Goal: Task Accomplishment & Management: Manage account settings

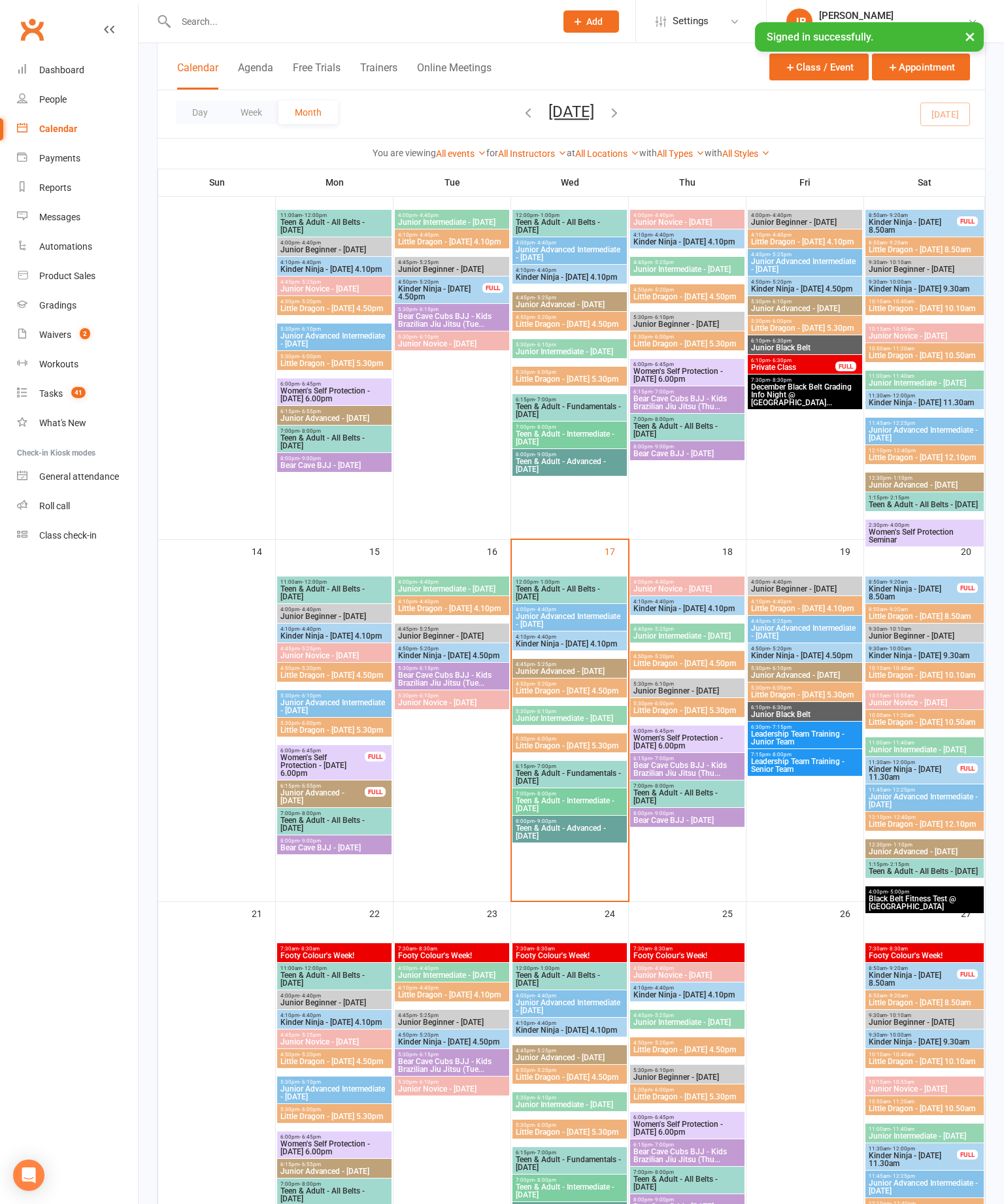
scroll to position [517, 0]
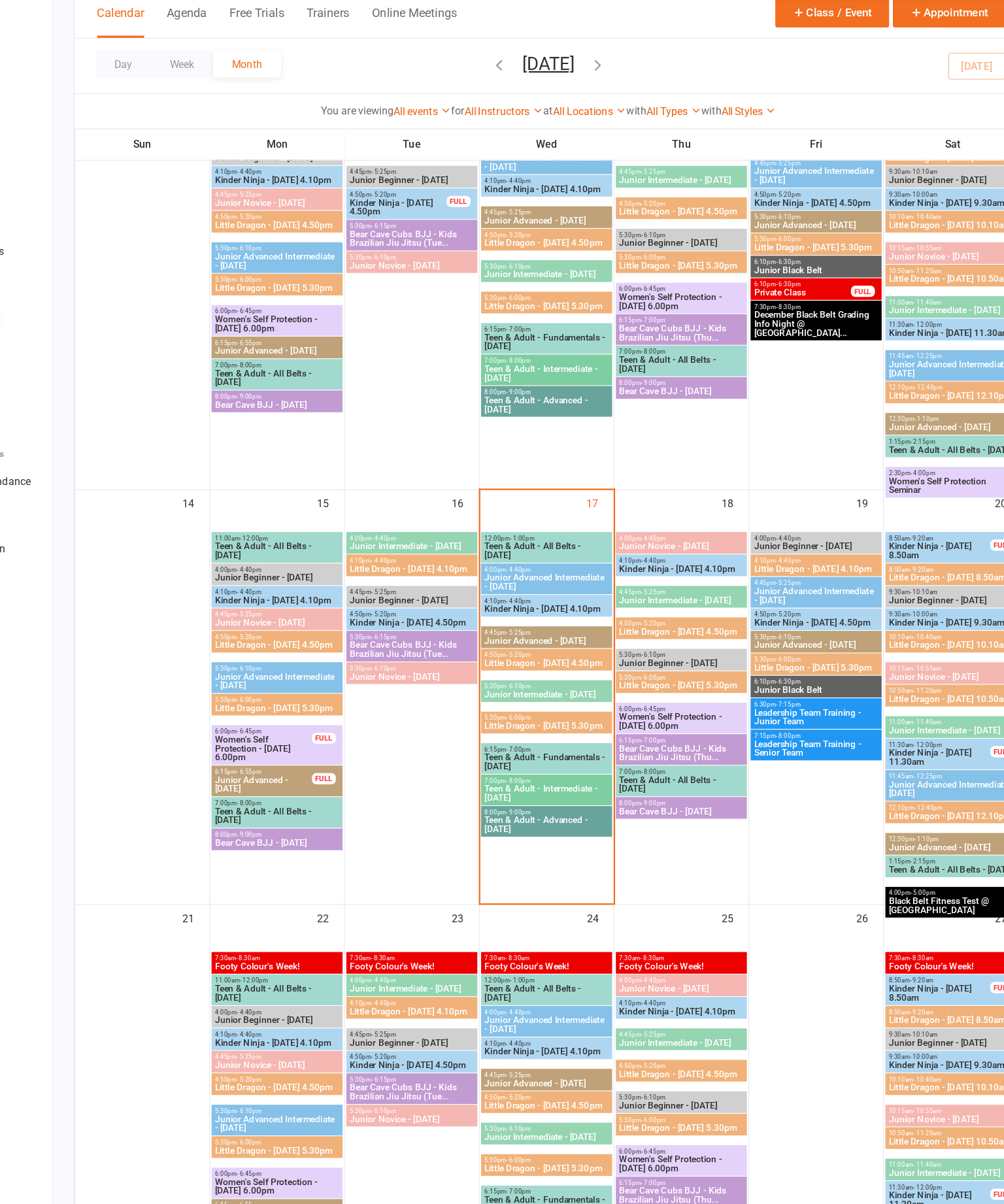
click at [516, 578] on span "4:10pm - 4:40pm" at bounding box center [569, 581] width 109 height 6
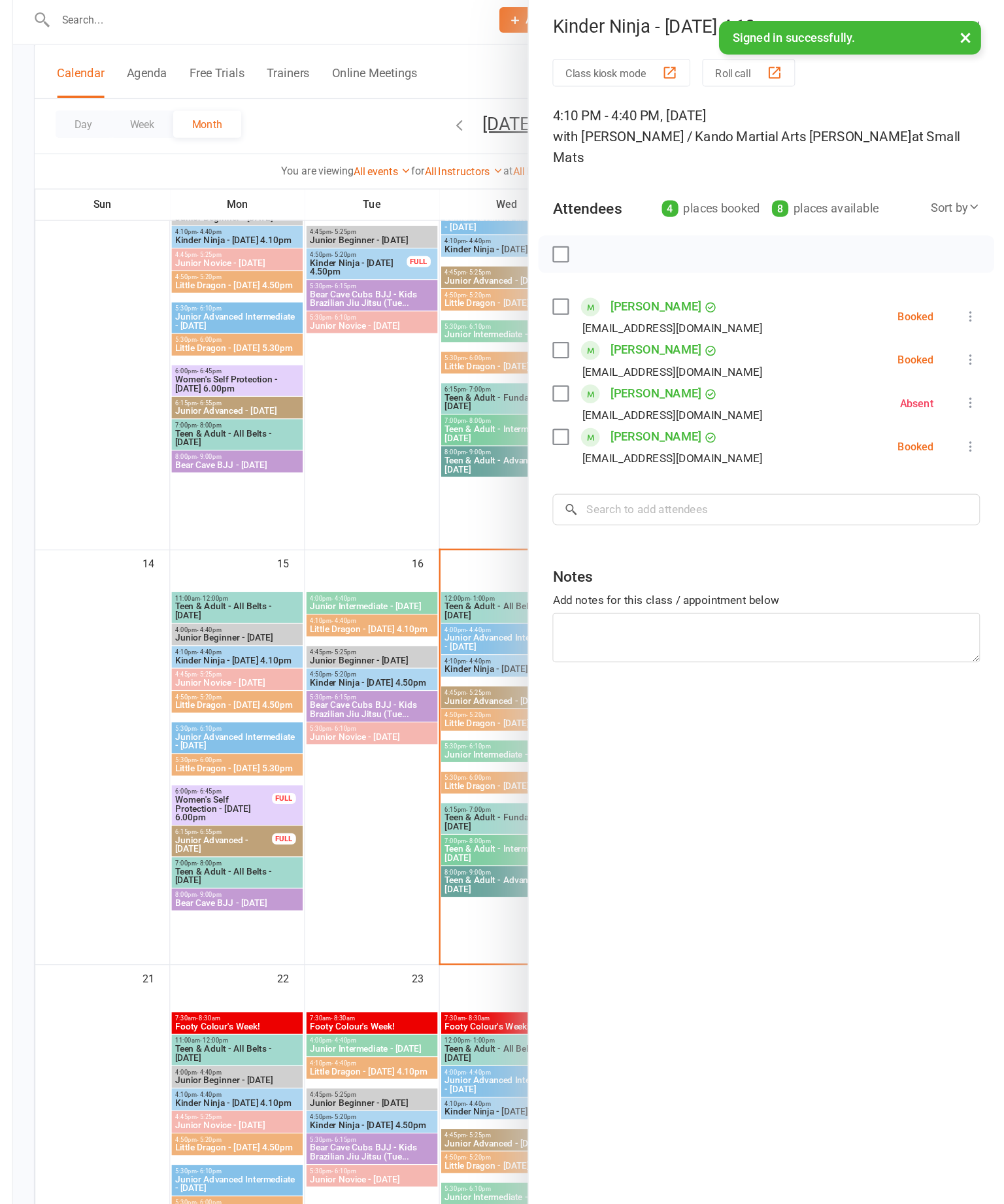
click at [176, 748] on div at bounding box center [571, 602] width 865 height 1204
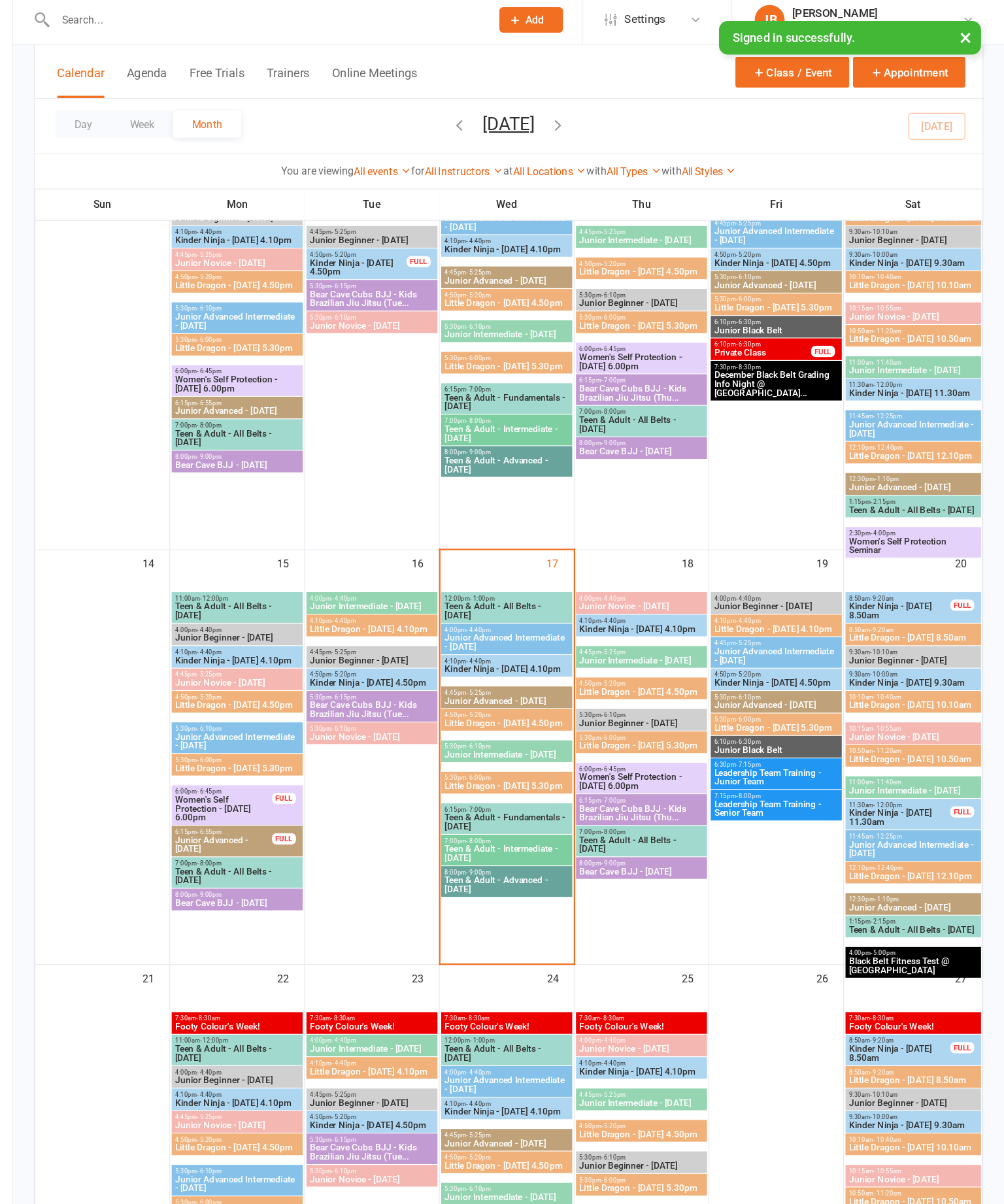
click at [515, 626] on span "4:50pm - 5:20pm" at bounding box center [569, 628] width 109 height 6
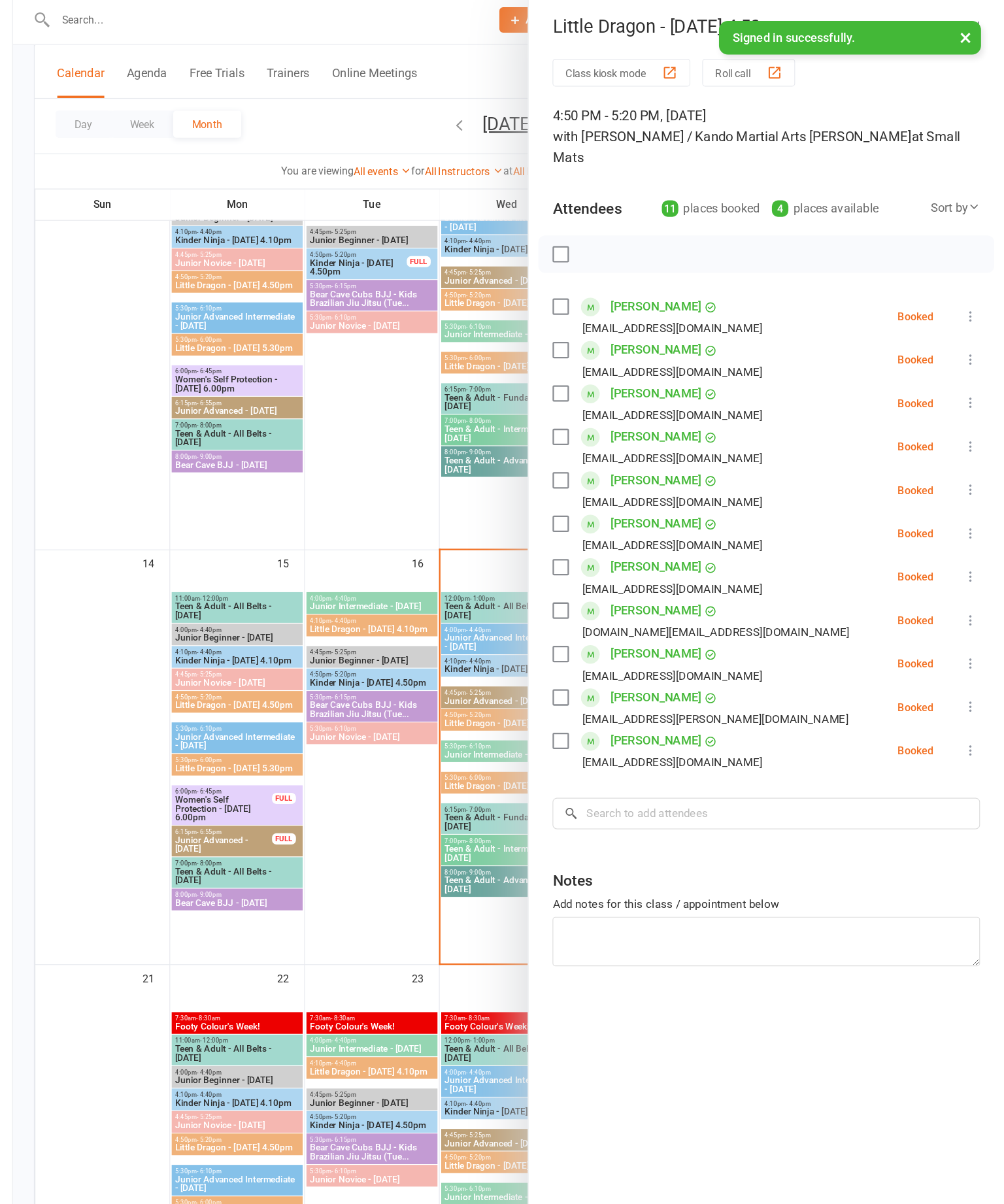
click at [380, 776] on div at bounding box center [571, 602] width 865 height 1204
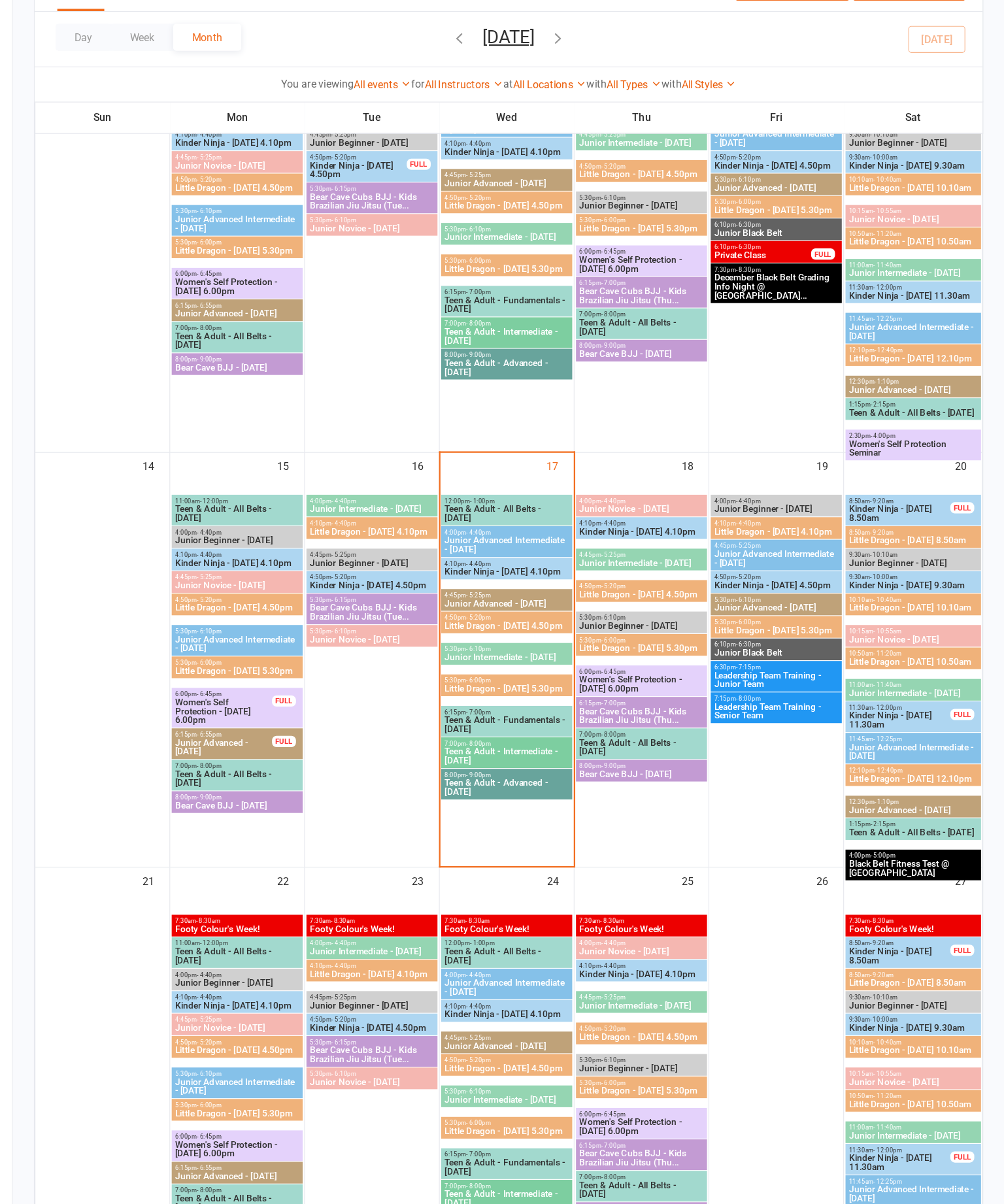
scroll to position [528, 0]
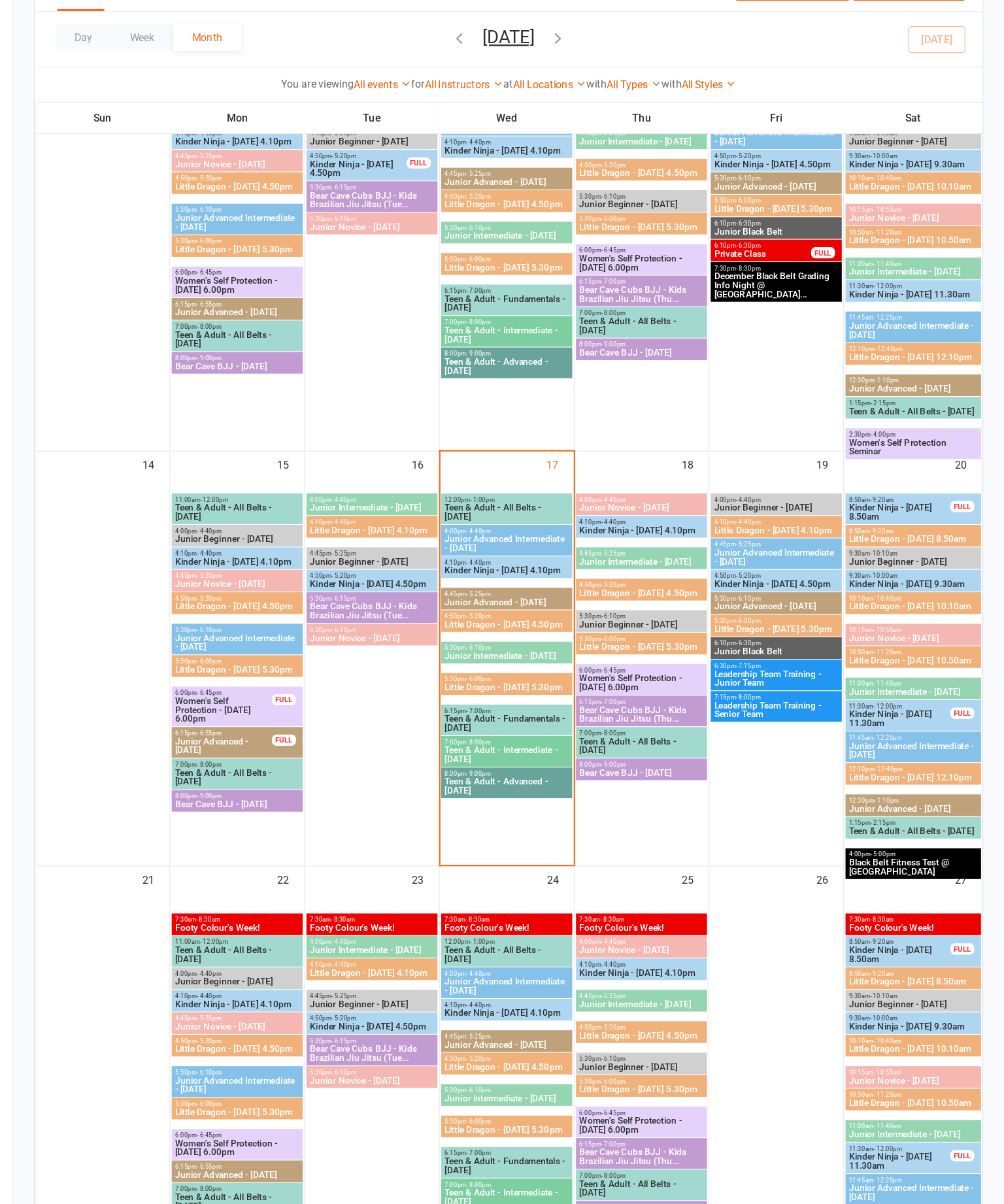
click at [515, 615] on span "4:50pm - 5:20pm" at bounding box center [569, 618] width 109 height 6
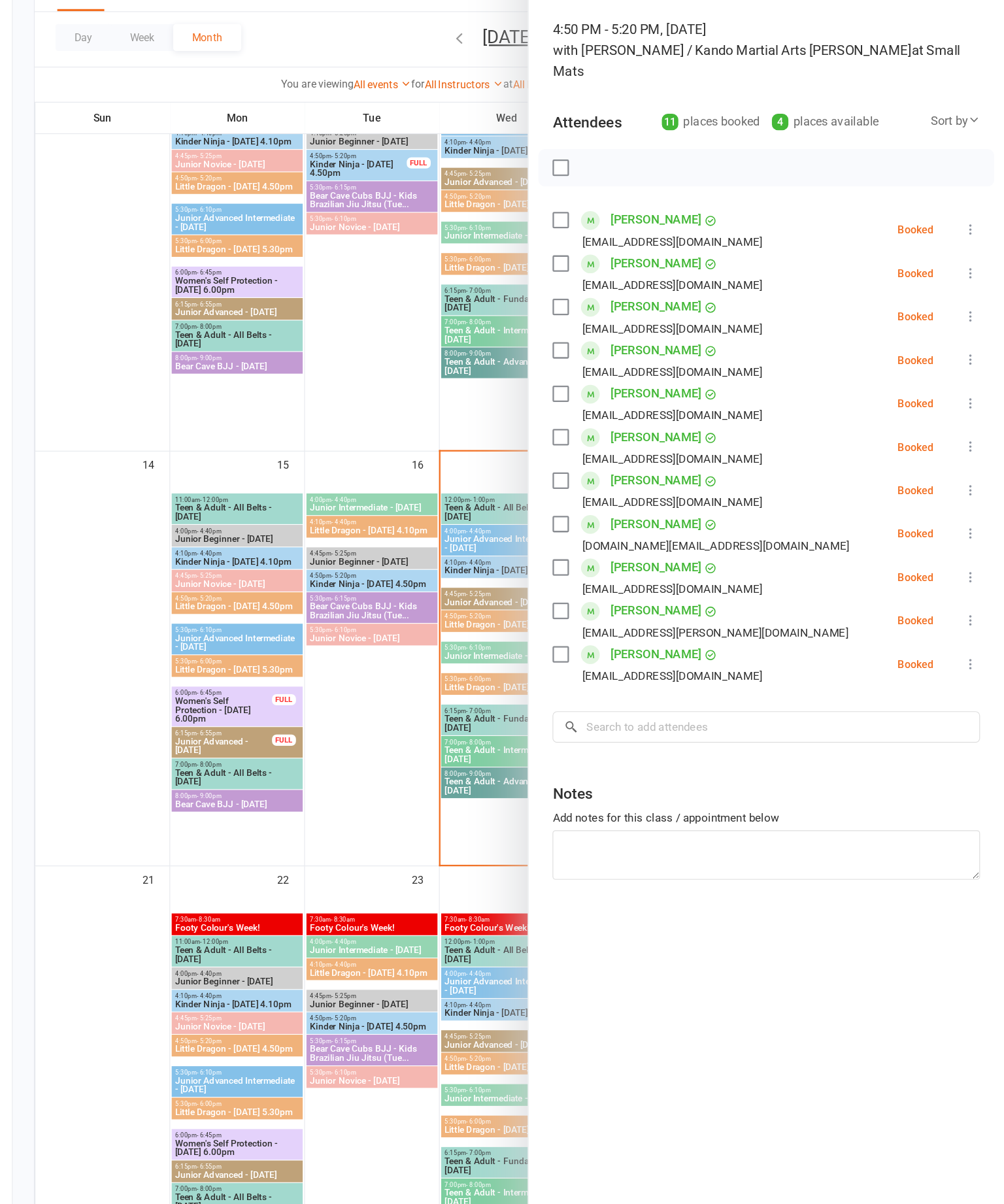
click at [660, 603] on link "[PERSON_NAME]" at bounding box center [699, 613] width 79 height 21
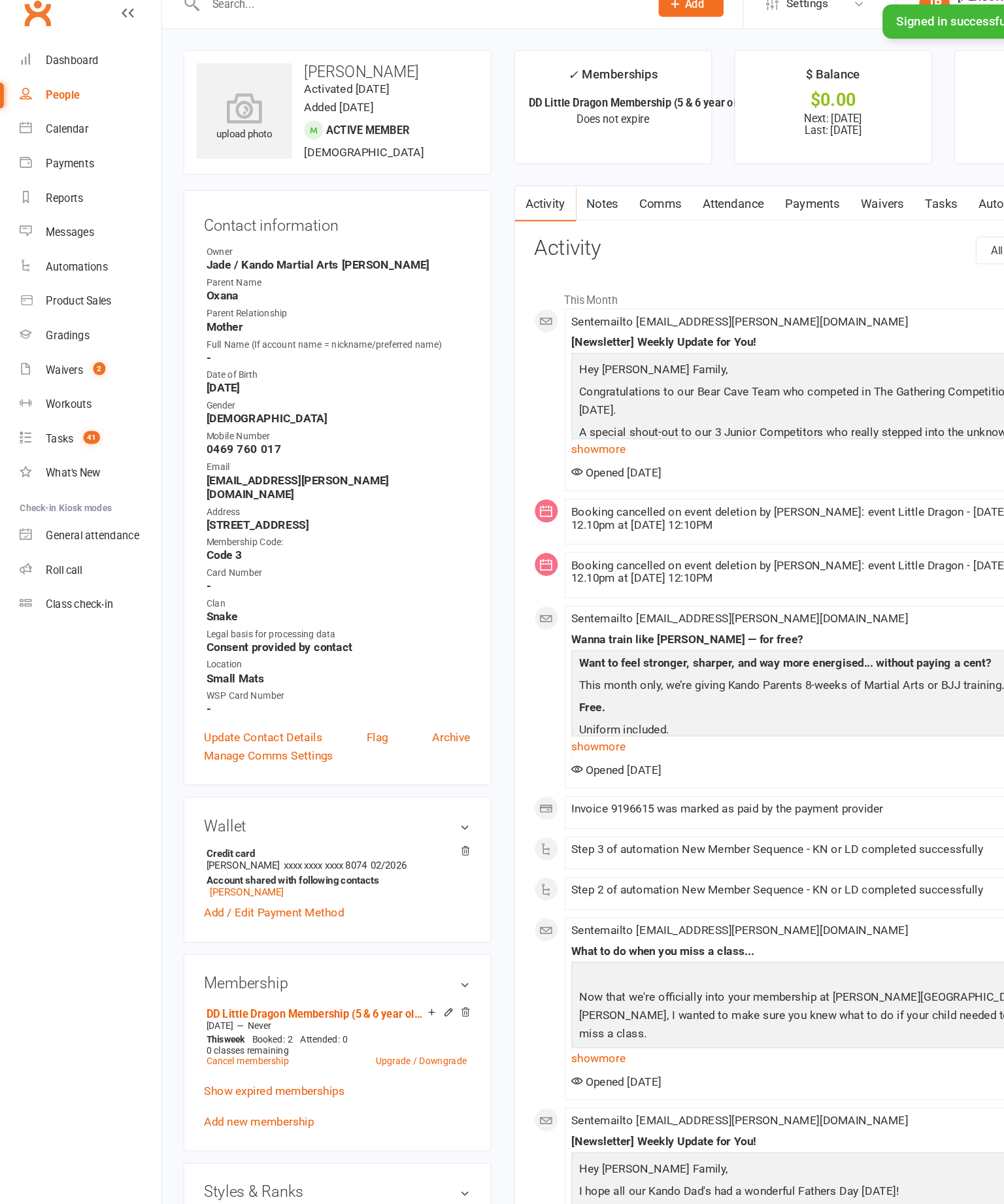
click at [27, 122] on icon at bounding box center [22, 128] width 10 height 10
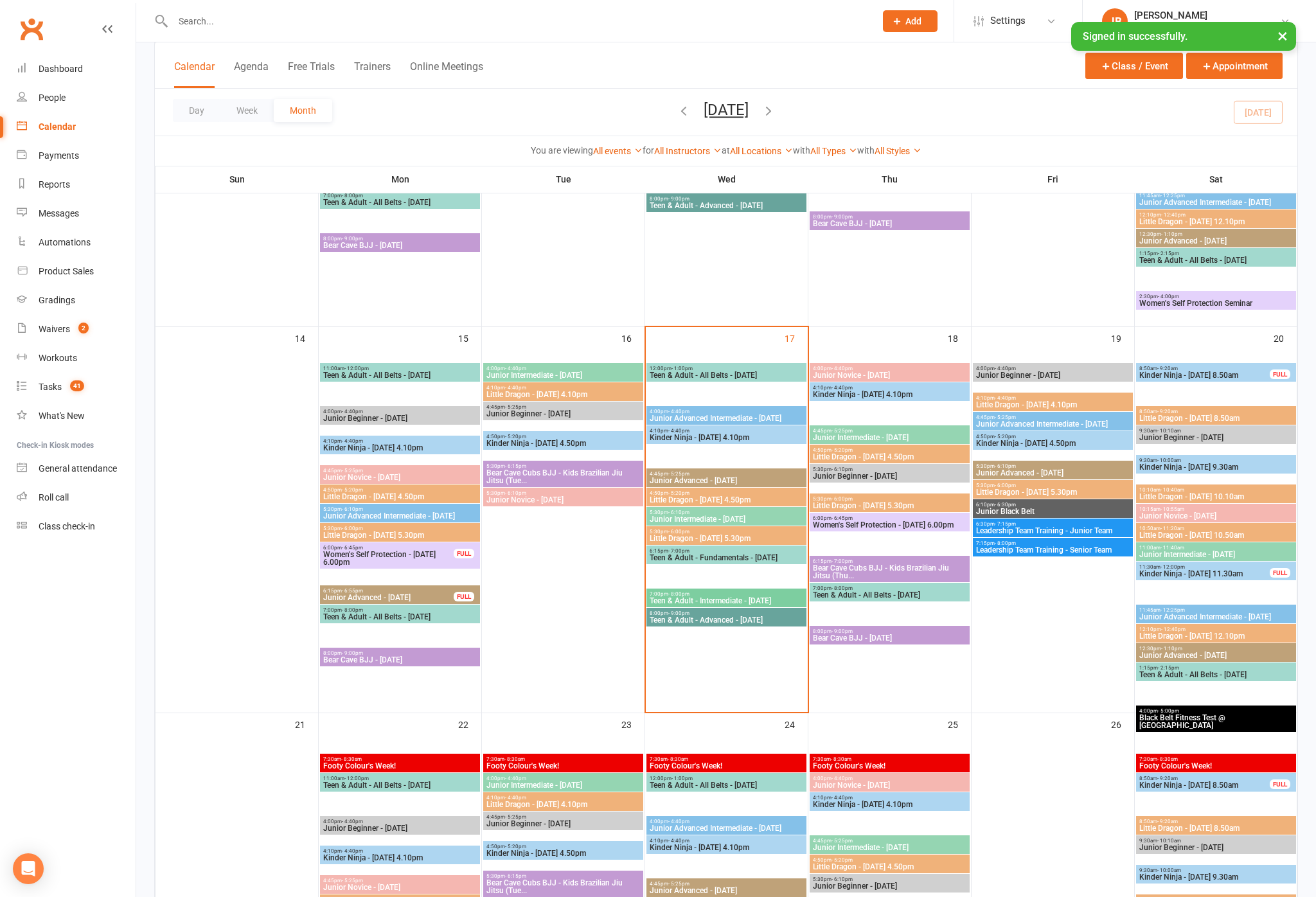
scroll to position [762, 0]
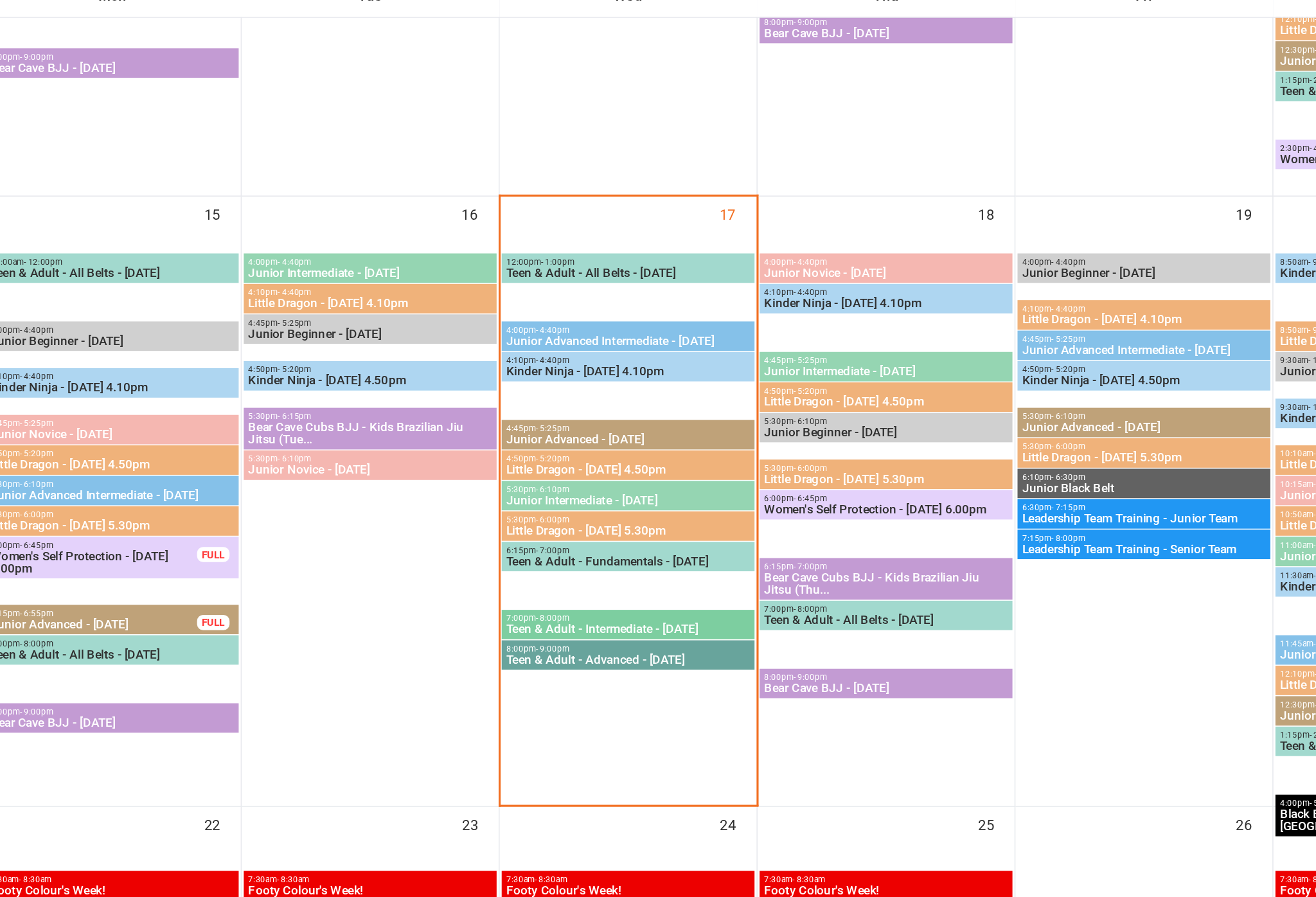
click at [649, 514] on span "Little Dragon - [DATE] 5.30pm" at bounding box center [726, 517] width 155 height 8
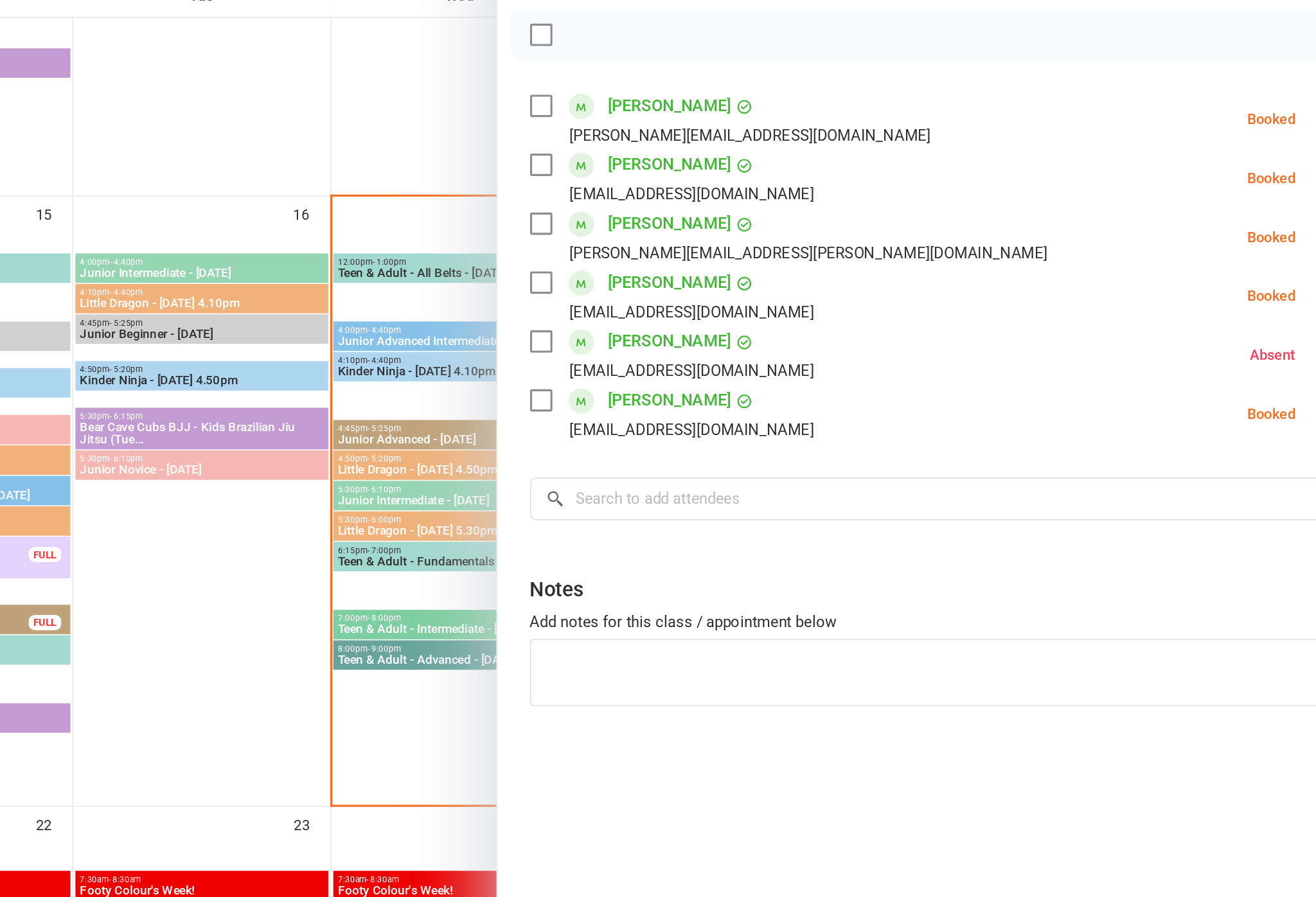
click at [147, 322] on div at bounding box center [726, 448] width 1179 height 897
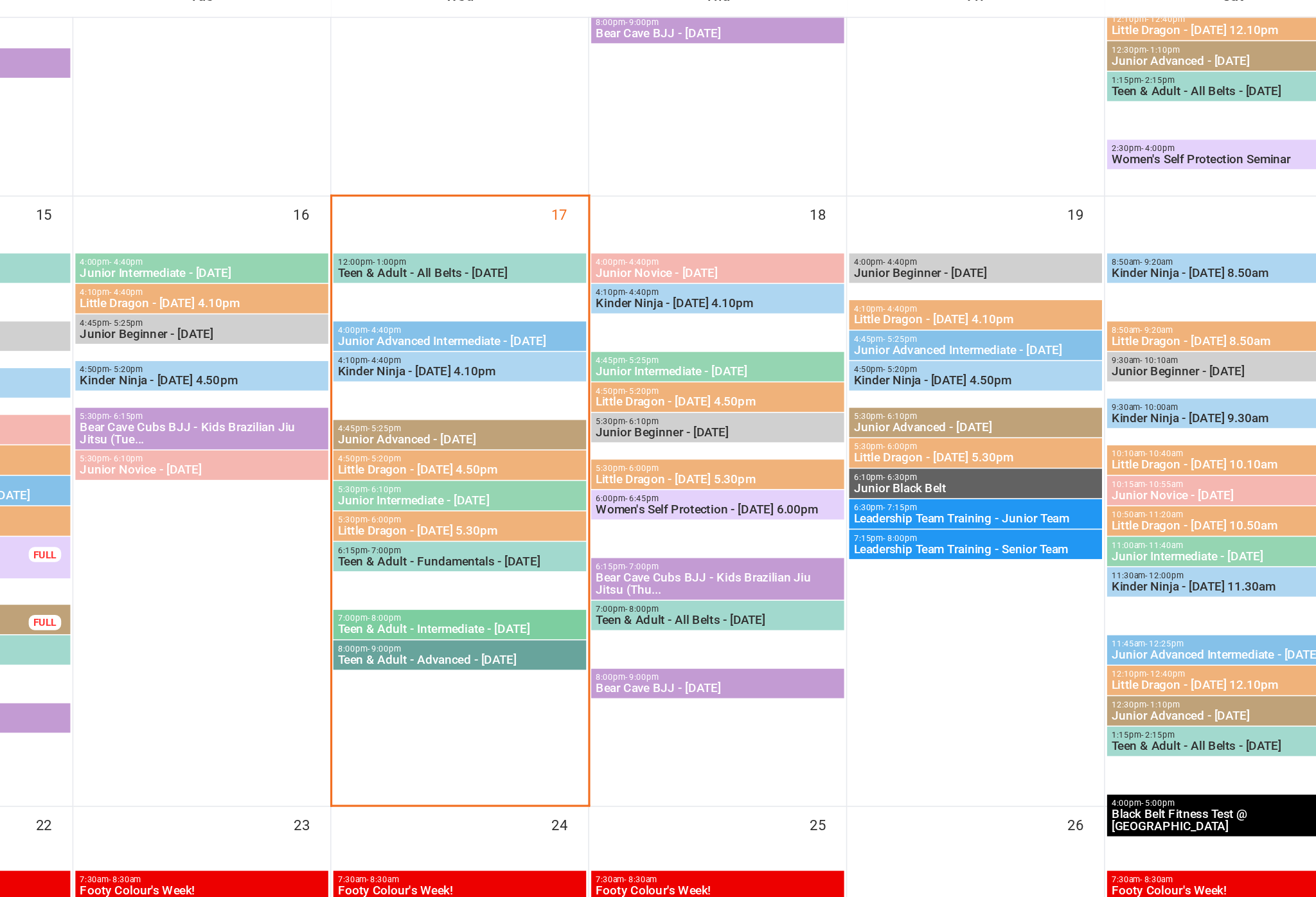
click at [649, 475] on span "Little Dragon - [DATE] 4.50pm" at bounding box center [726, 479] width 155 height 8
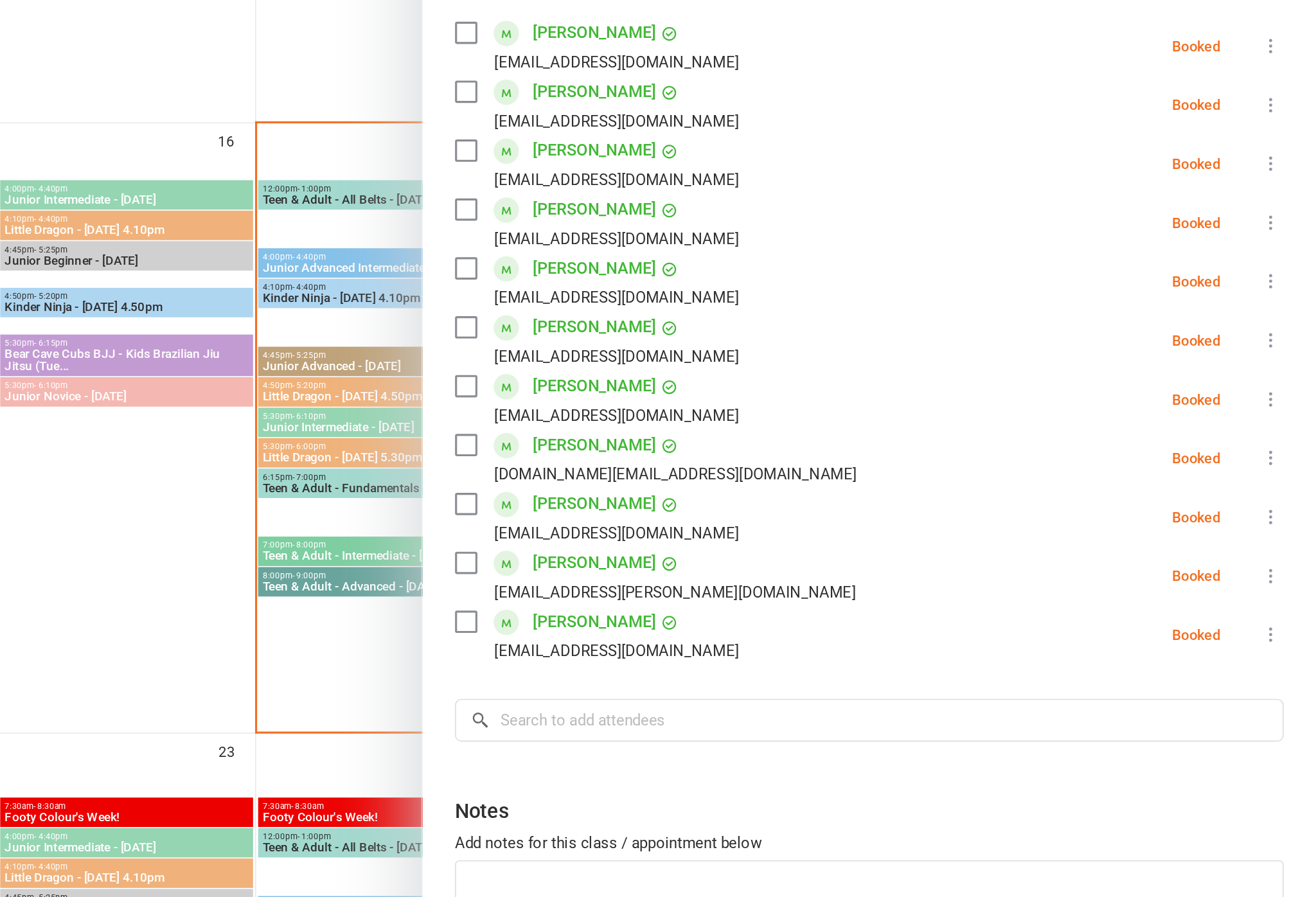
click at [137, 279] on div at bounding box center [726, 448] width 1179 height 897
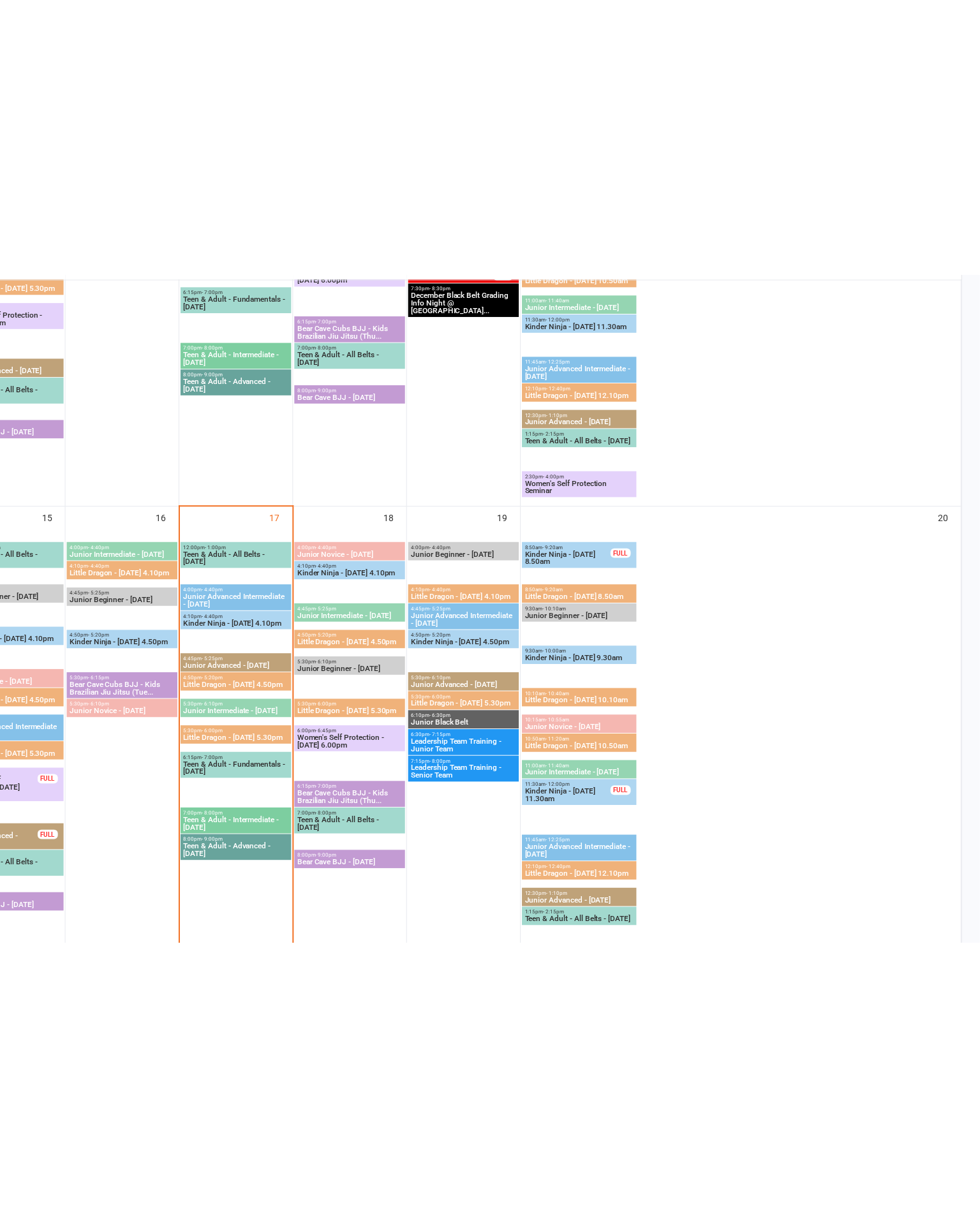
scroll to position [676, 0]
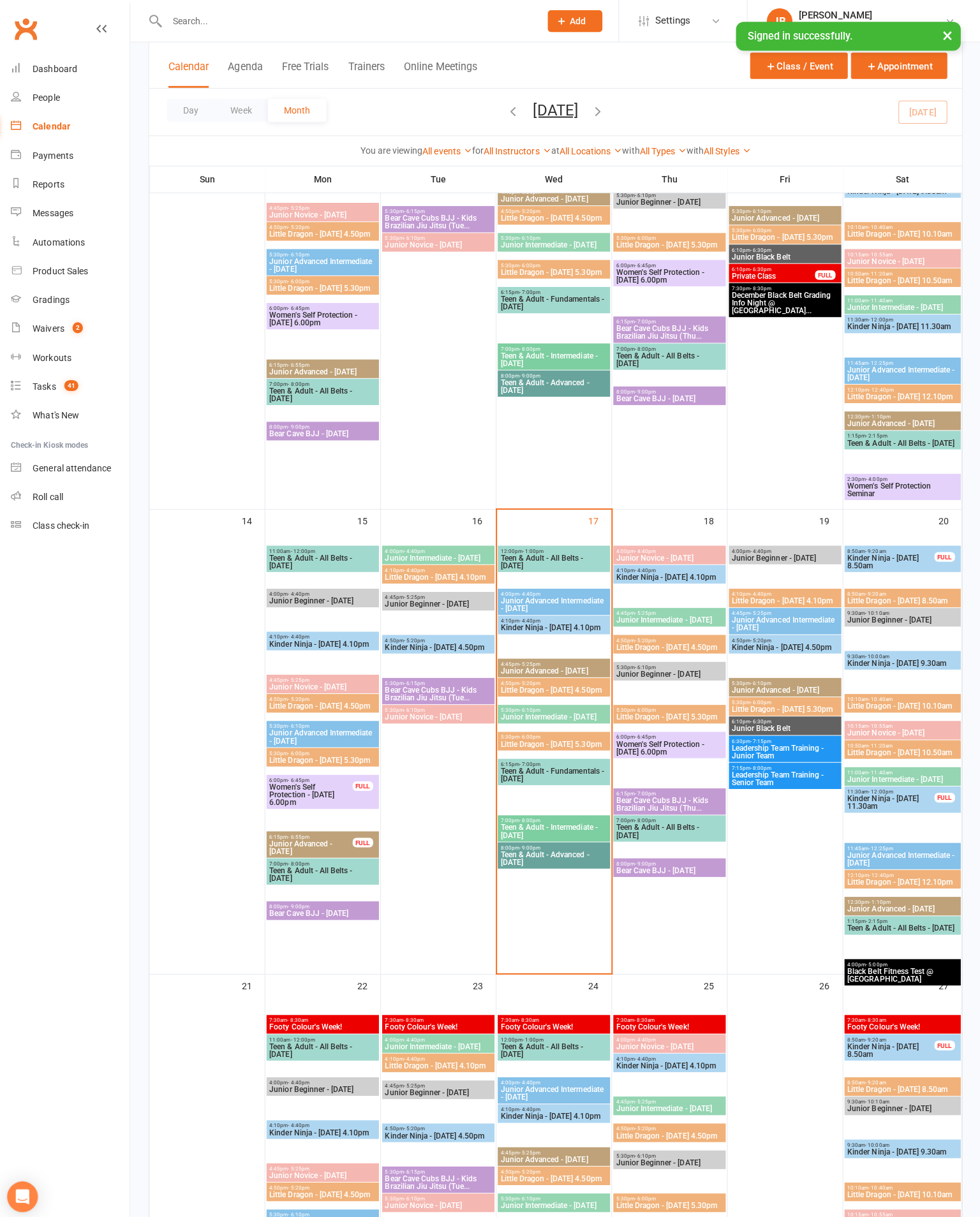
click at [585, 739] on span "Little Dragon - [DATE] 5.30pm" at bounding box center [555, 739] width 107 height 8
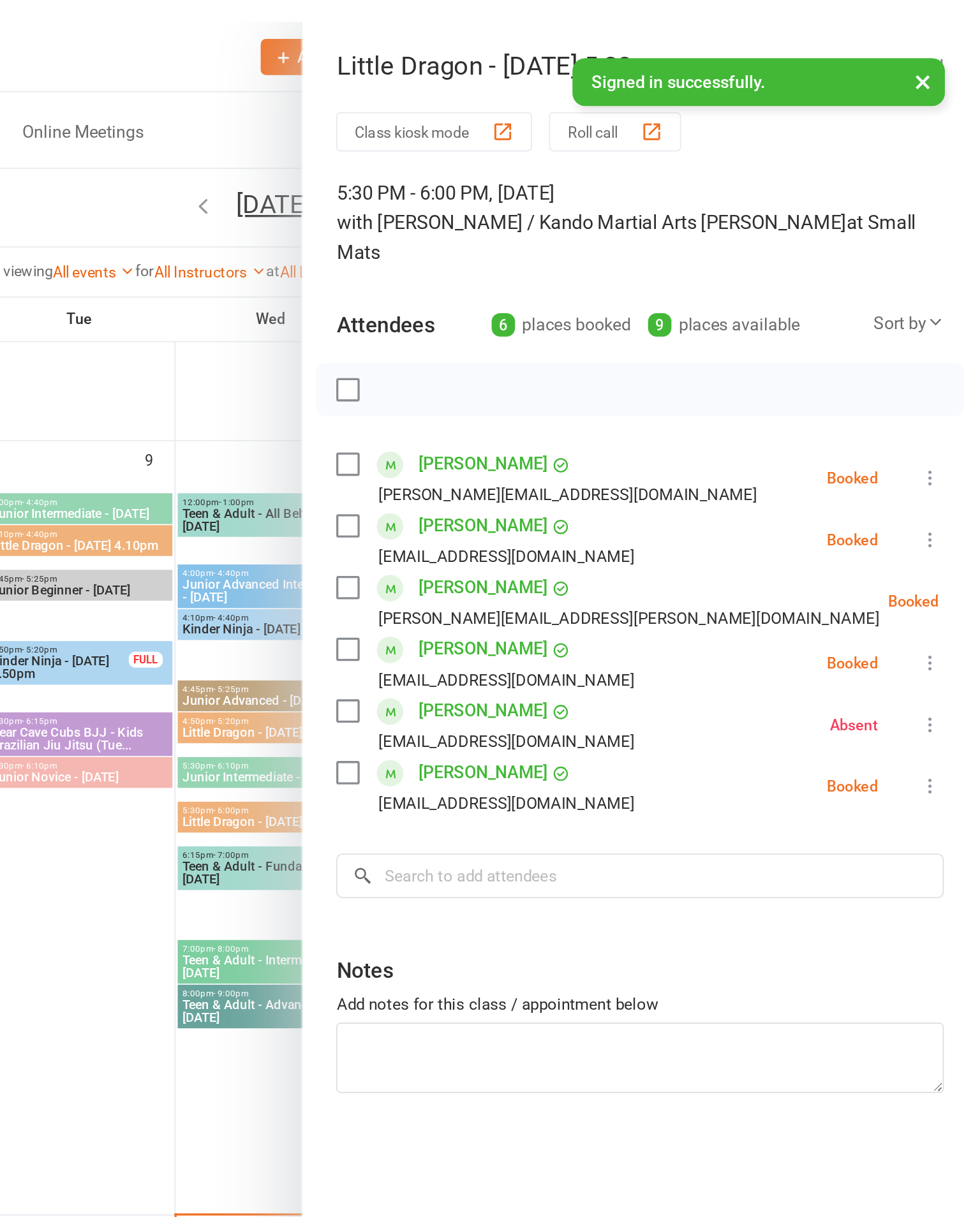
scroll to position [454, 0]
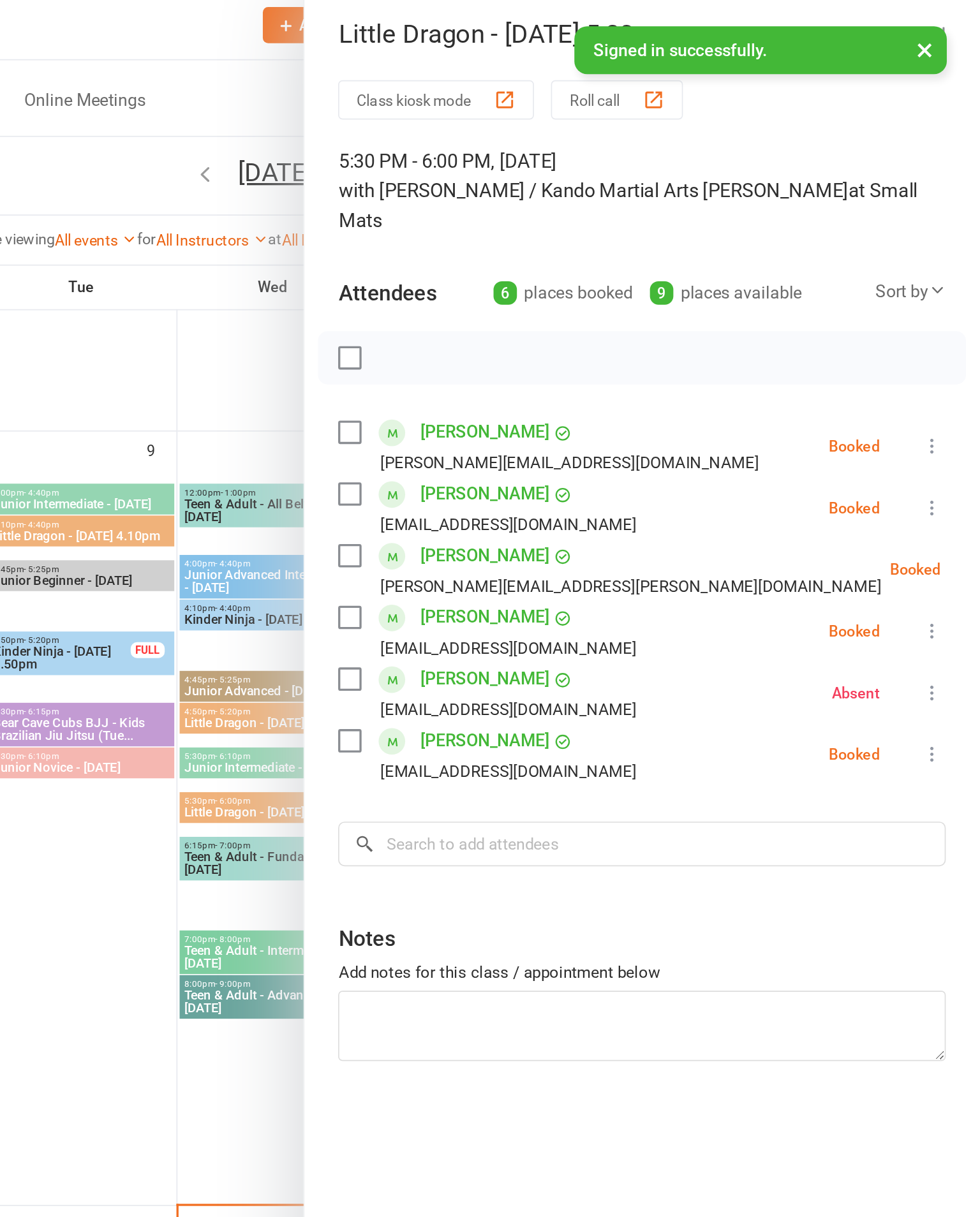
click at [935, 32] on button "×" at bounding box center [946, 35] width 23 height 27
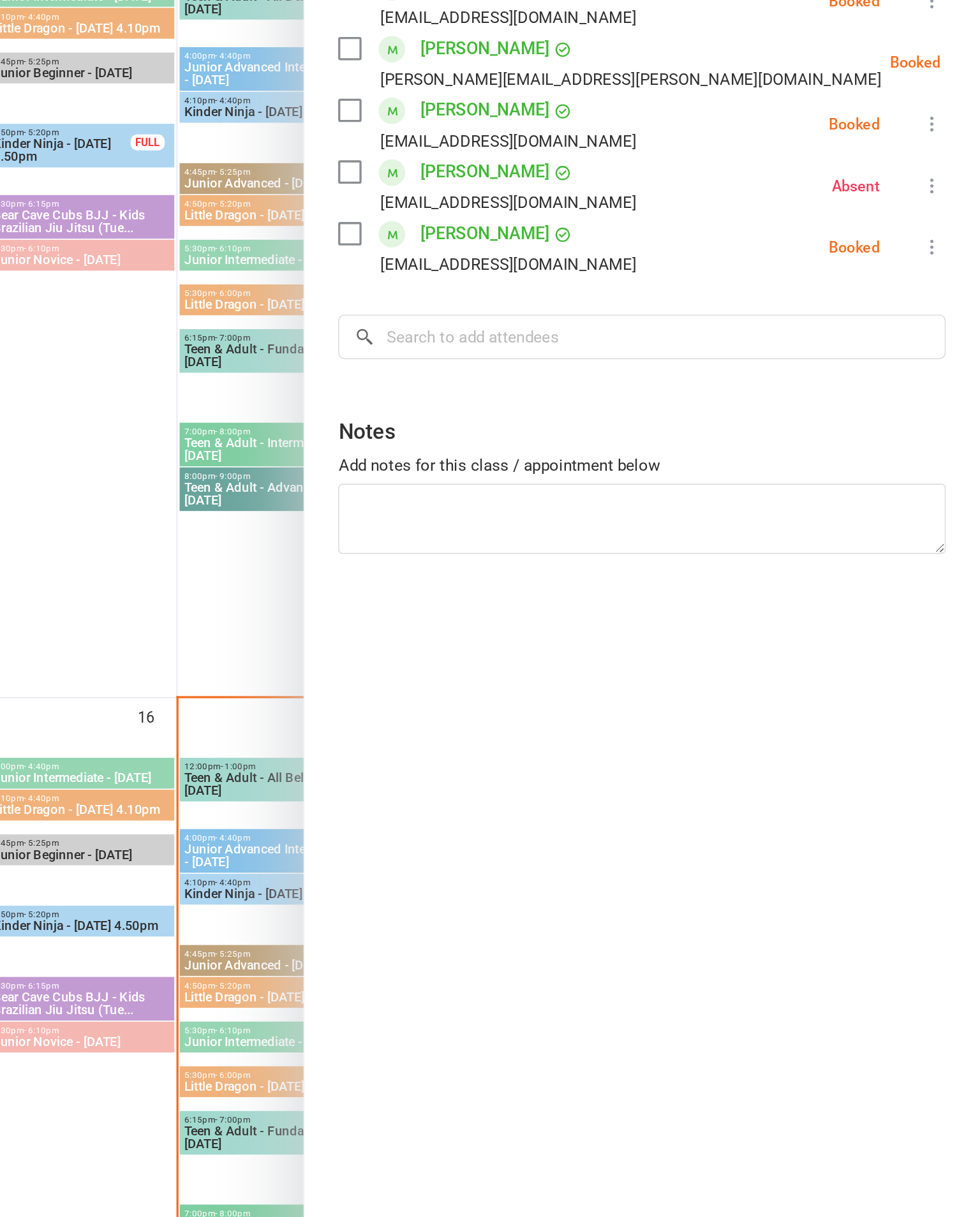
click at [136, 277] on div at bounding box center [558, 608] width 844 height 1217
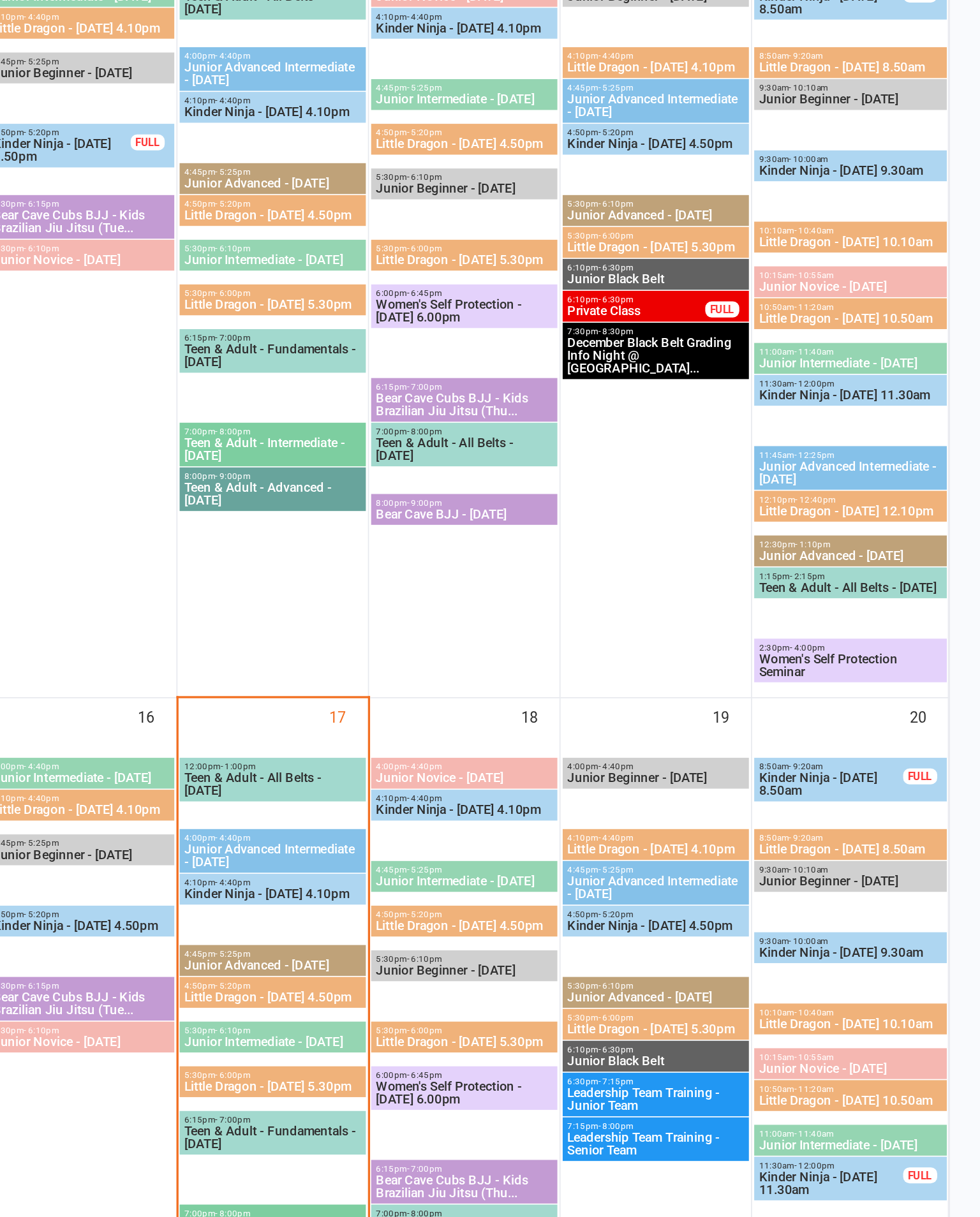
click at [502, 843] on span "Kinder Ninja - [DATE] 4.10pm" at bounding box center [555, 846] width 107 height 8
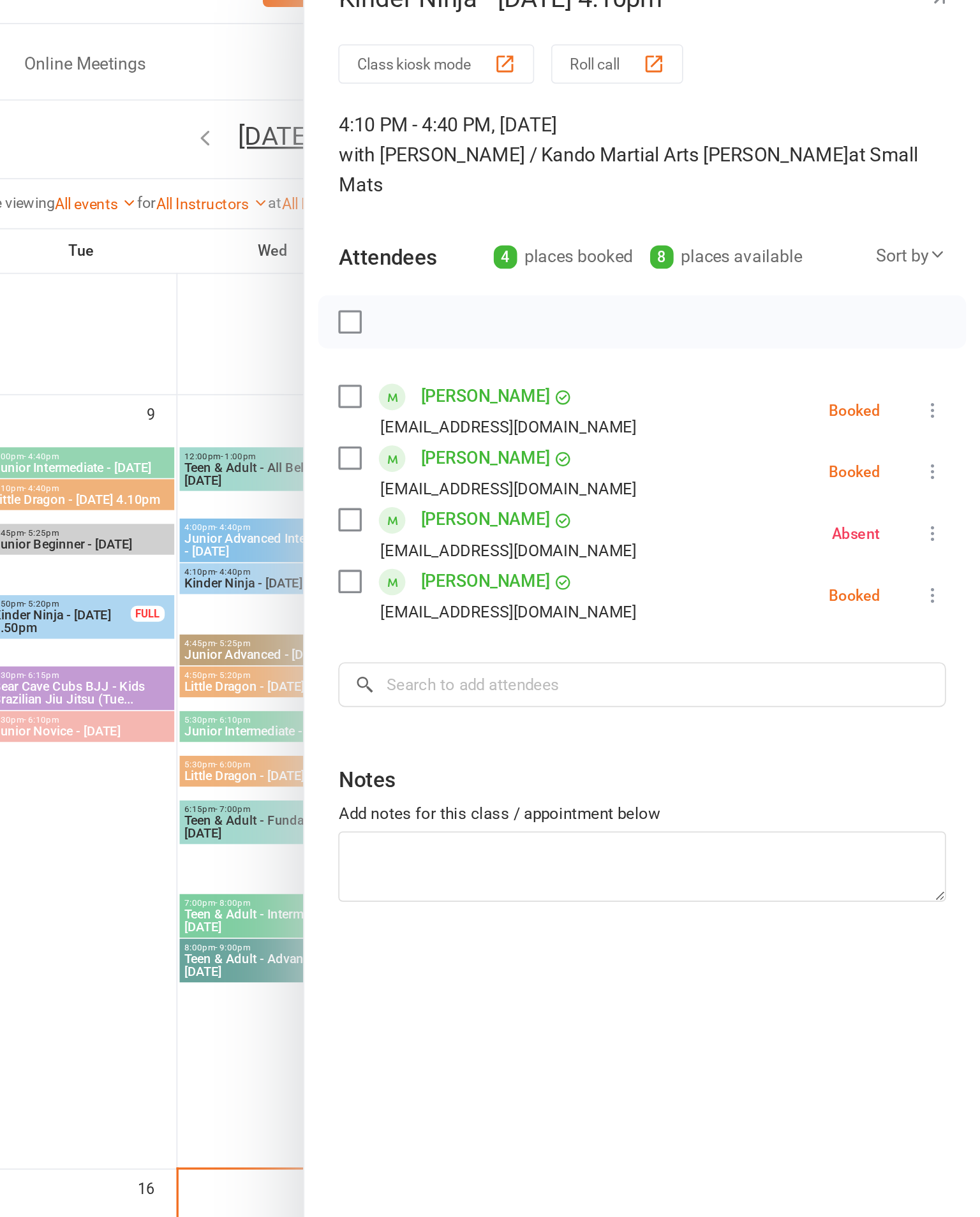
click at [136, 565] on div at bounding box center [558, 608] width 844 height 1217
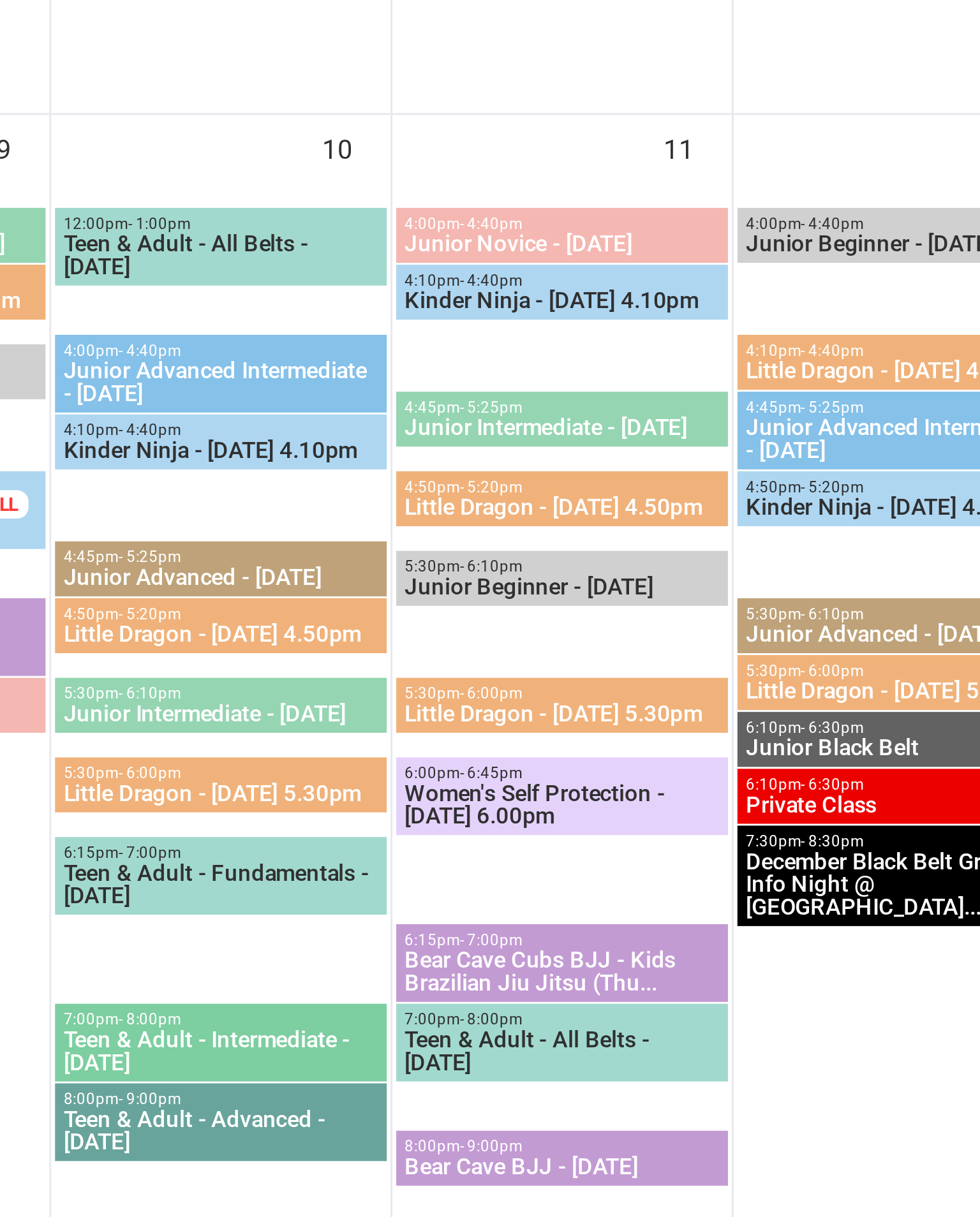
click at [502, 490] on span "Little Dragon - [DATE] 5.30pm" at bounding box center [555, 493] width 107 height 8
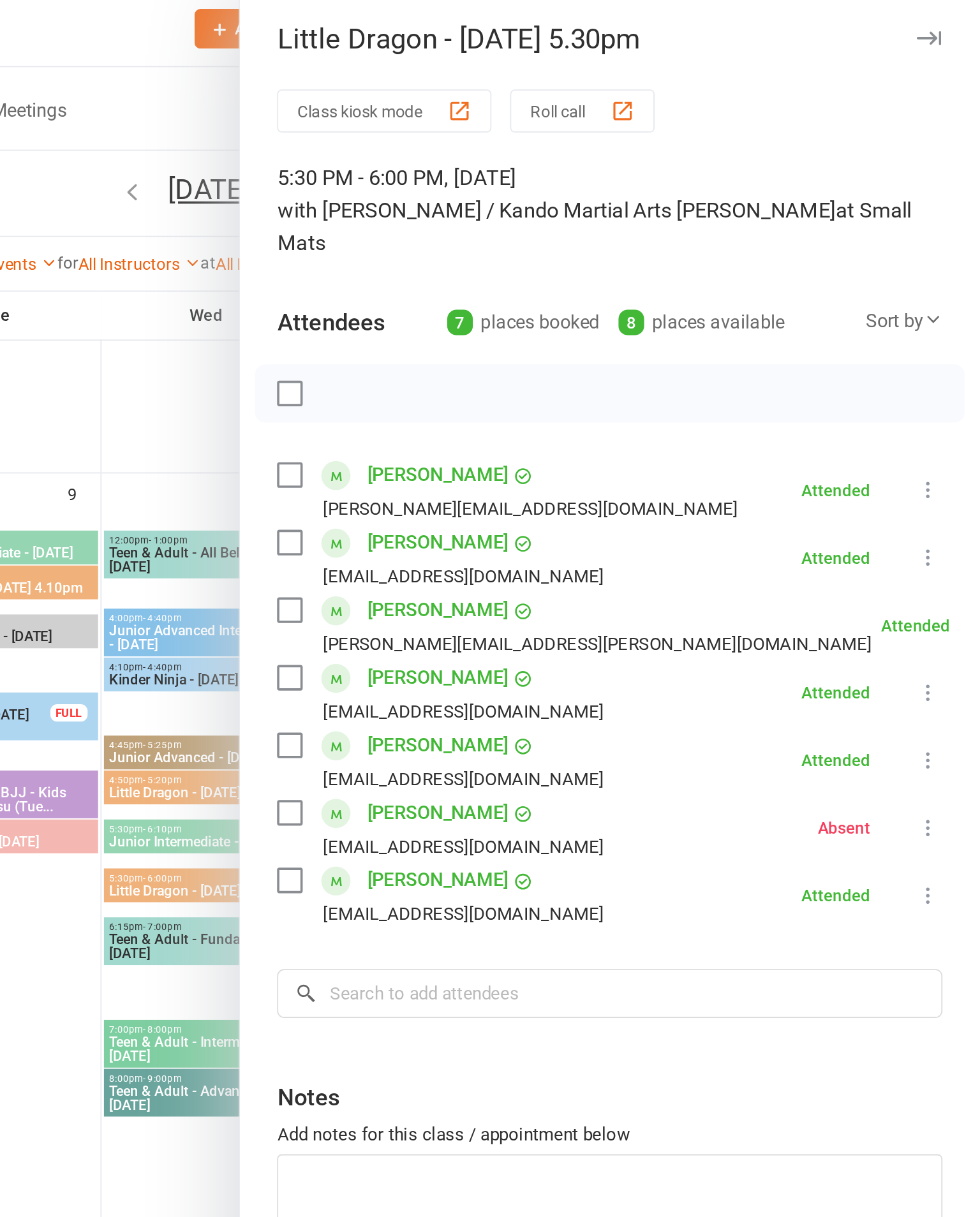
click at [136, 553] on div at bounding box center [558, 608] width 844 height 1217
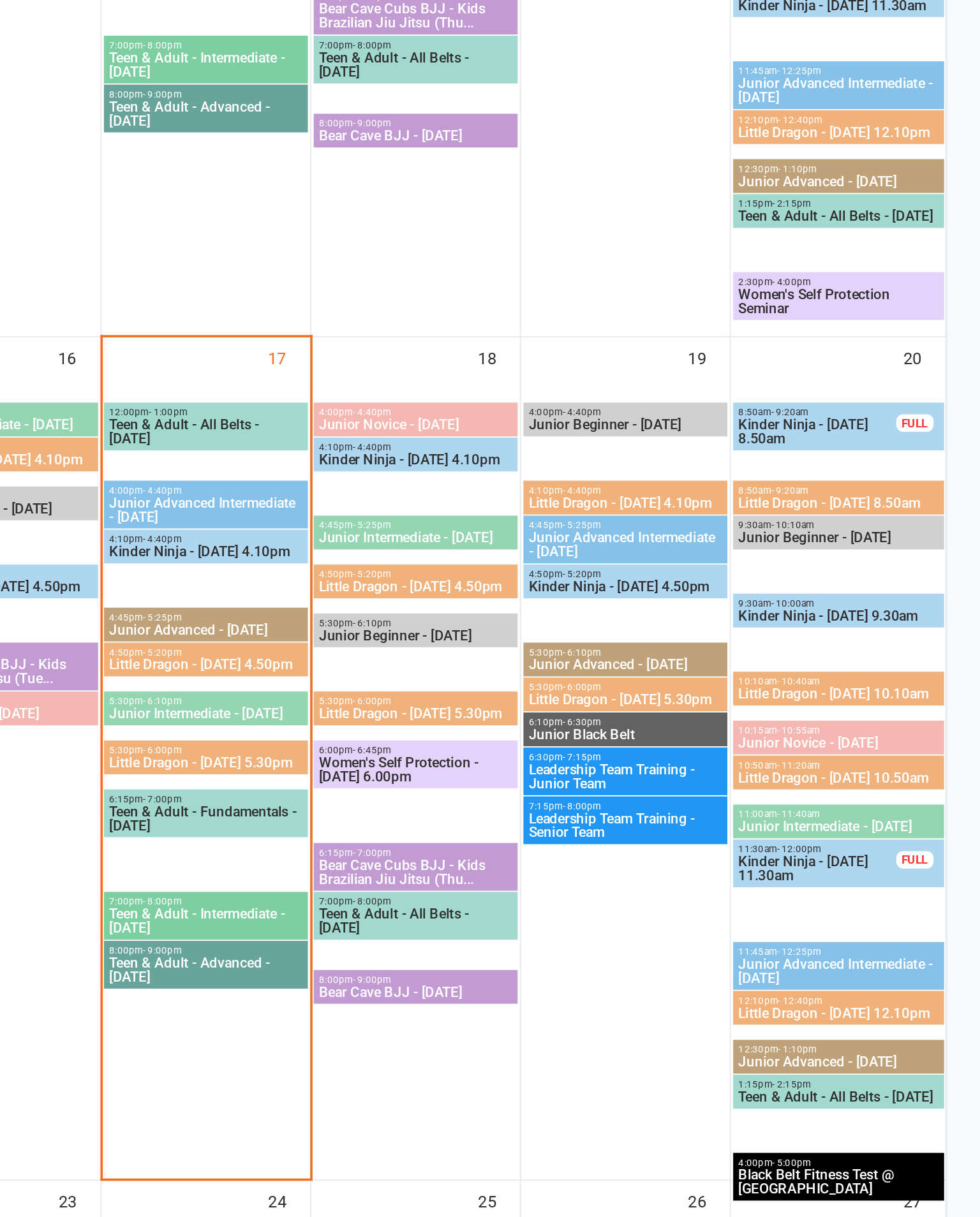
scroll to position [490, 0]
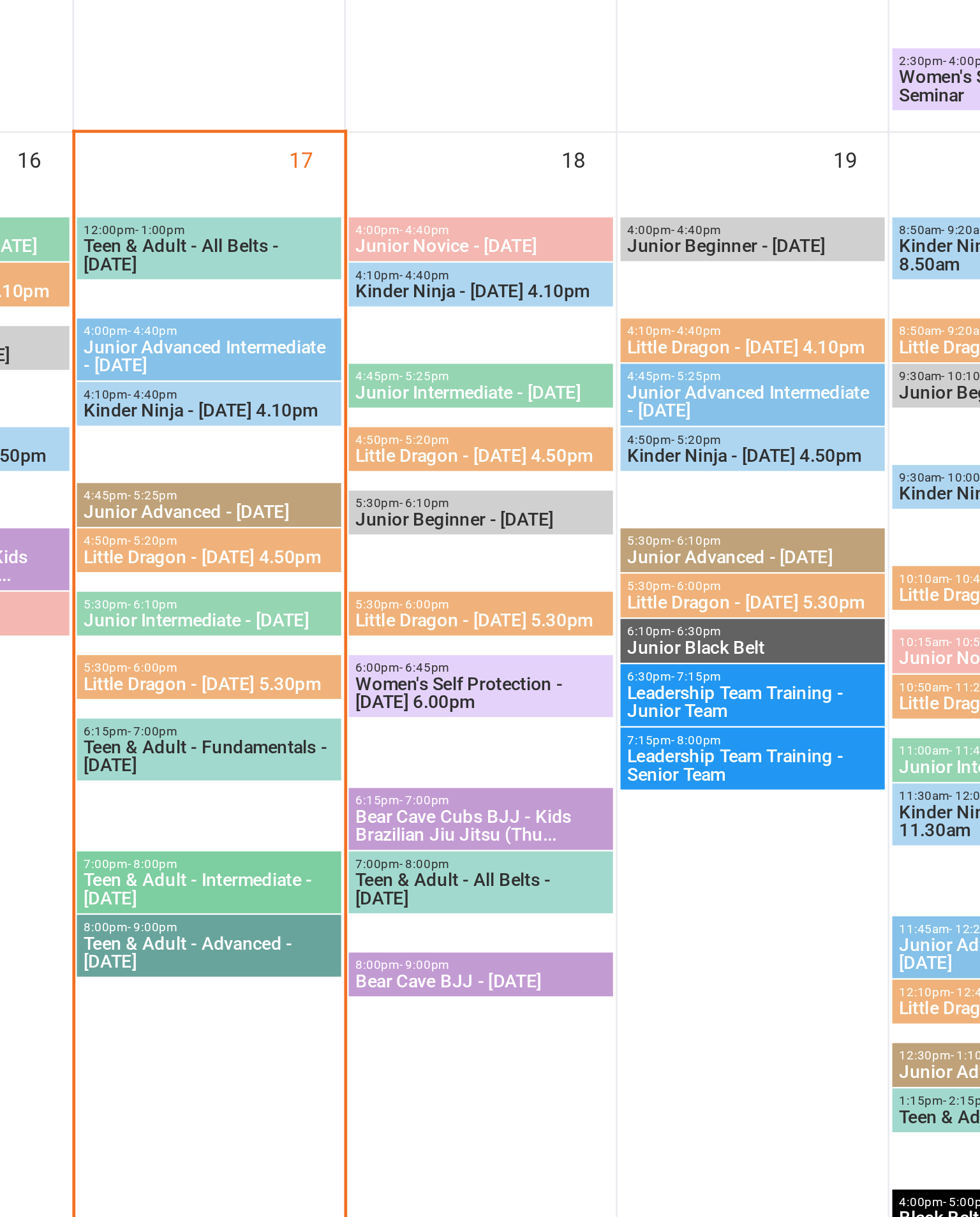
click at [502, 922] on span "Little Dragon - [DATE] 5.30pm" at bounding box center [555, 925] width 107 height 8
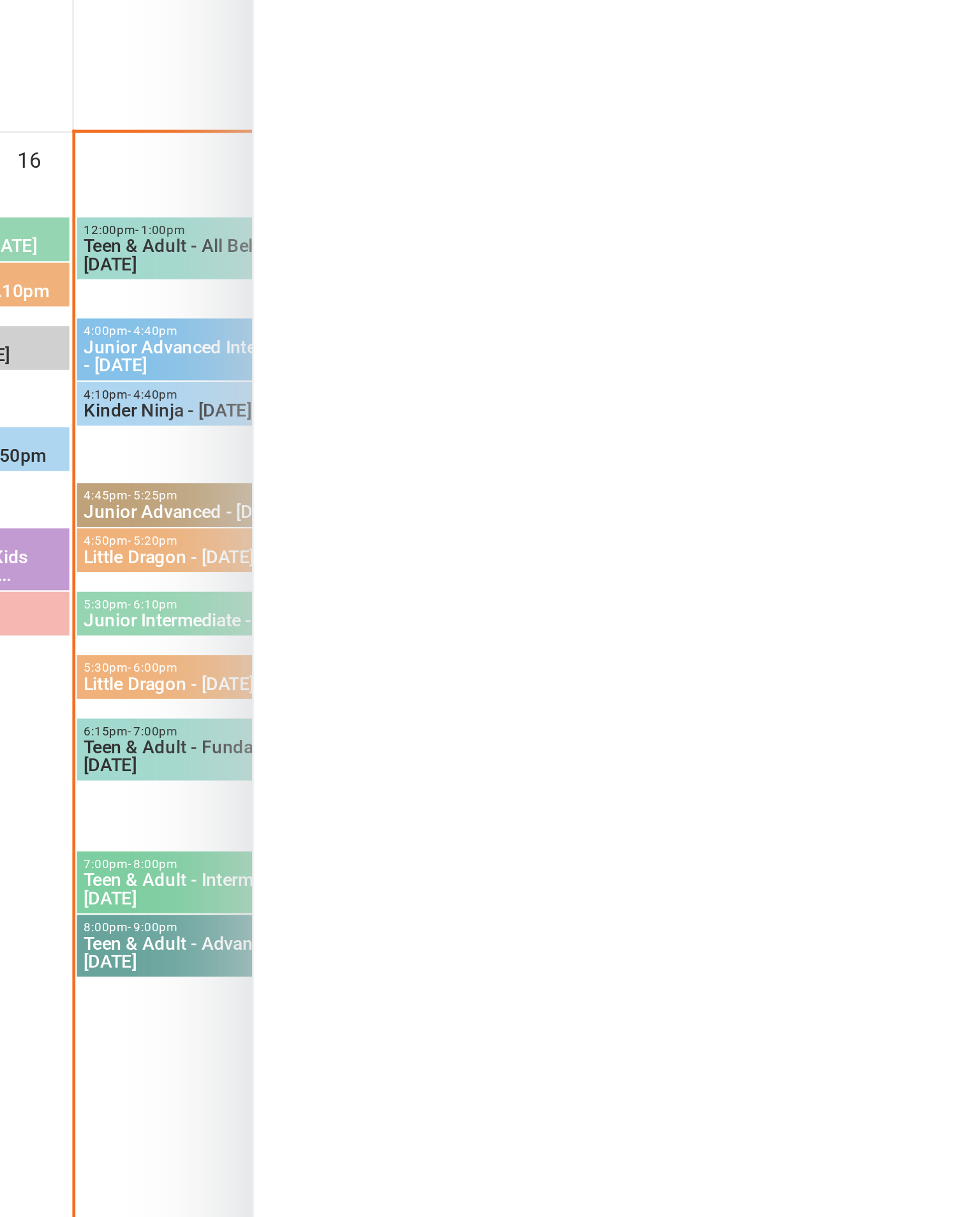
scroll to position [498, 0]
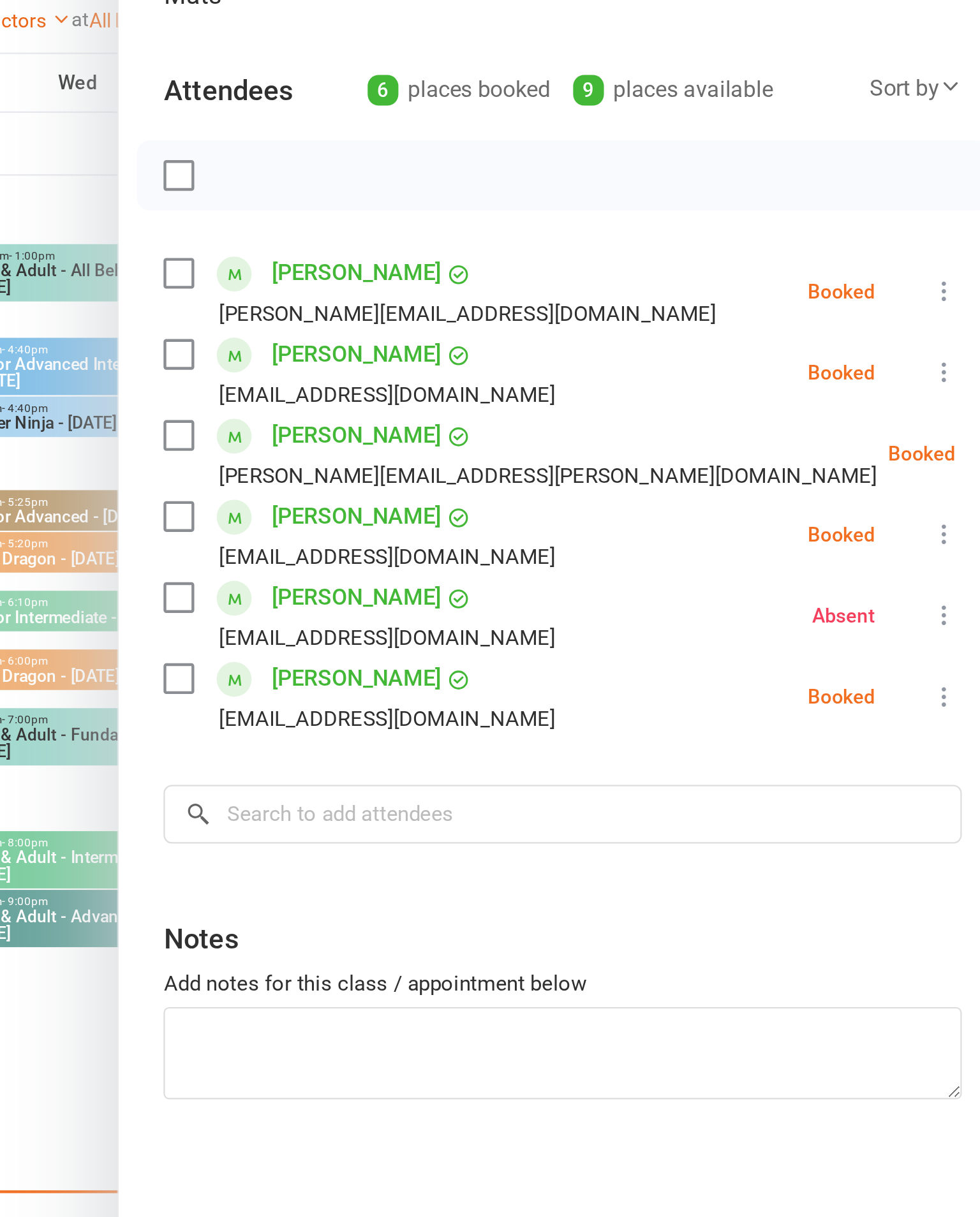
click at [136, 513] on div at bounding box center [558, 608] width 844 height 1217
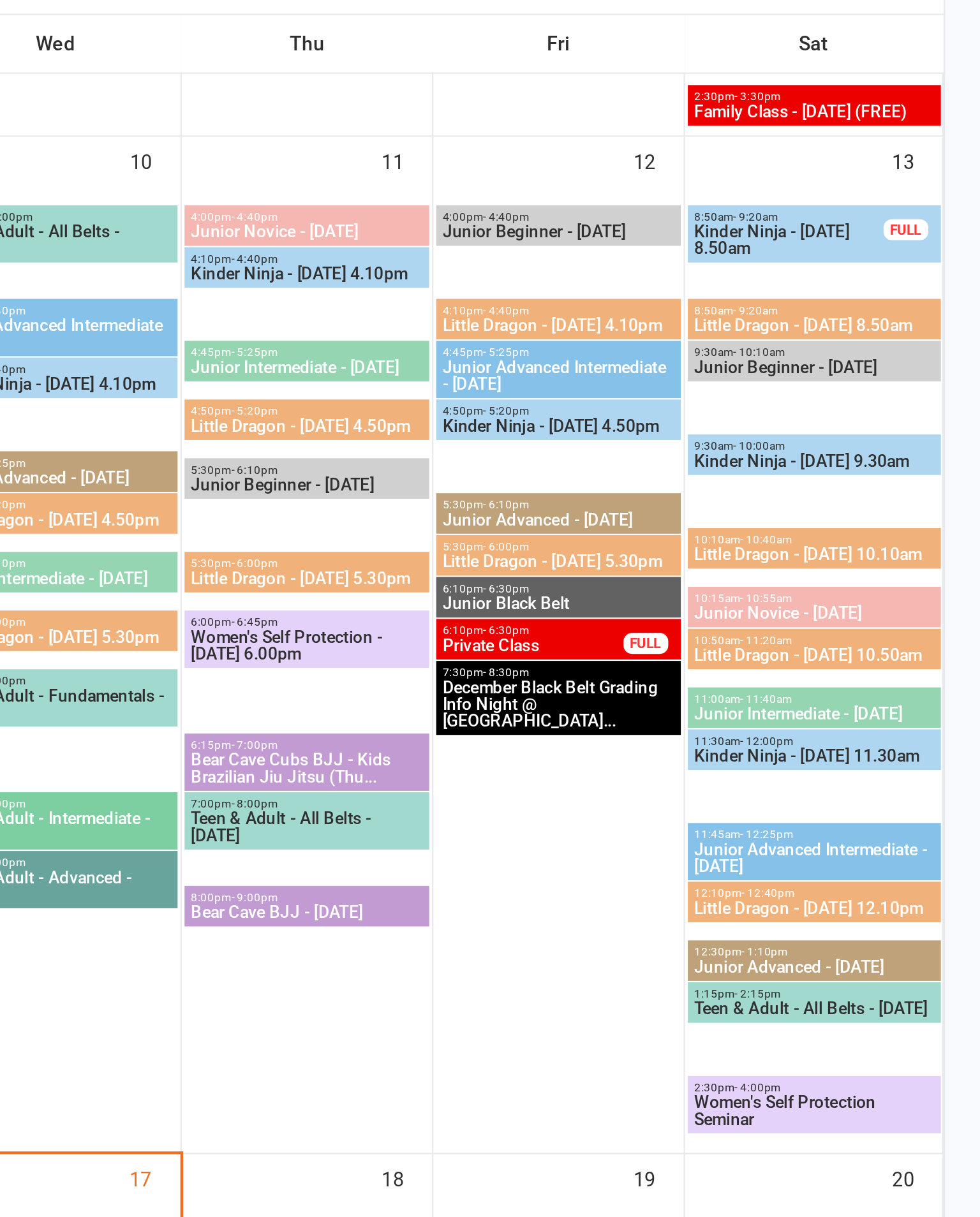
scroll to position [413, 0]
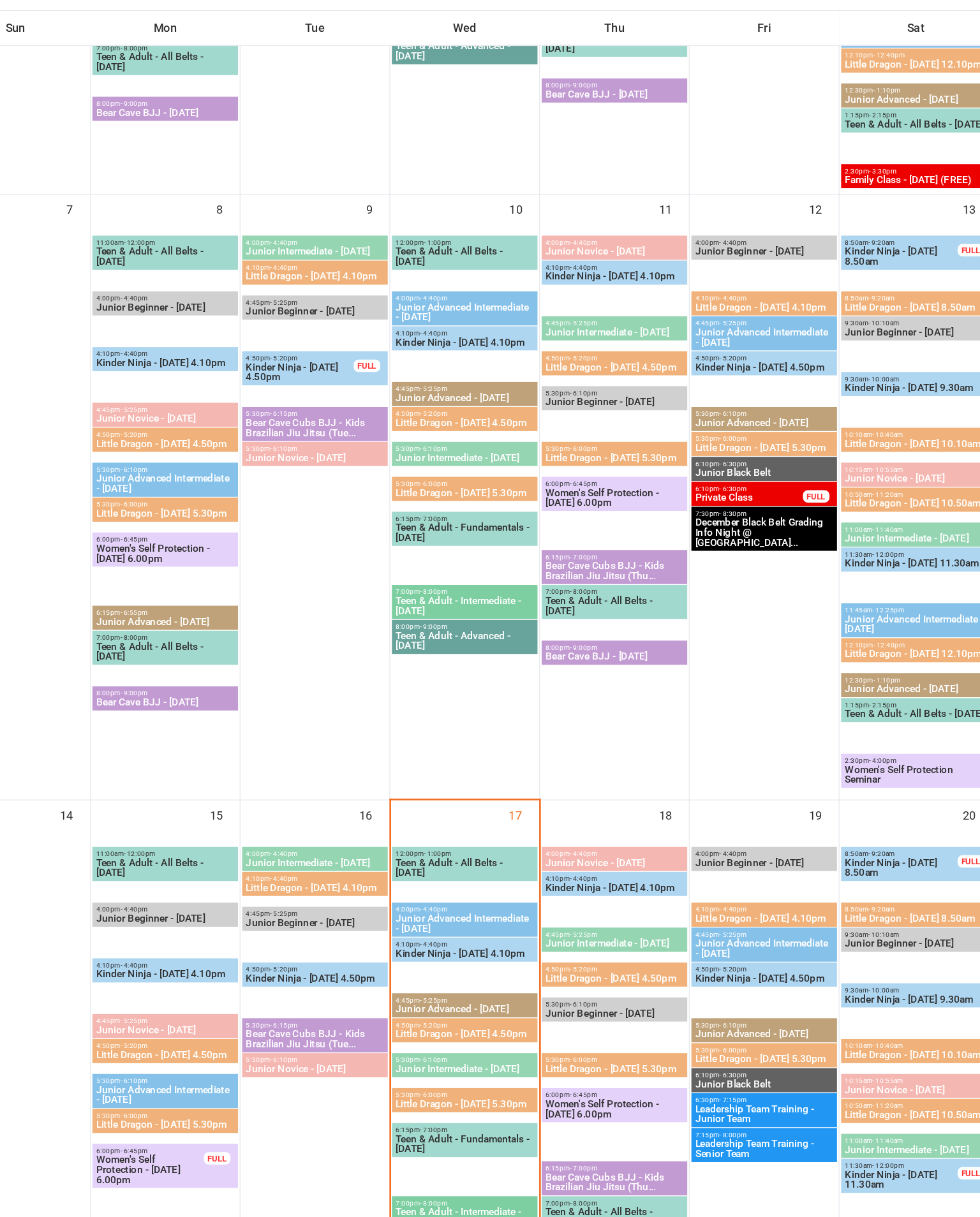
click at [502, 884] on span "Kinder Ninja - [DATE] 4.10pm" at bounding box center [555, 888] width 107 height 8
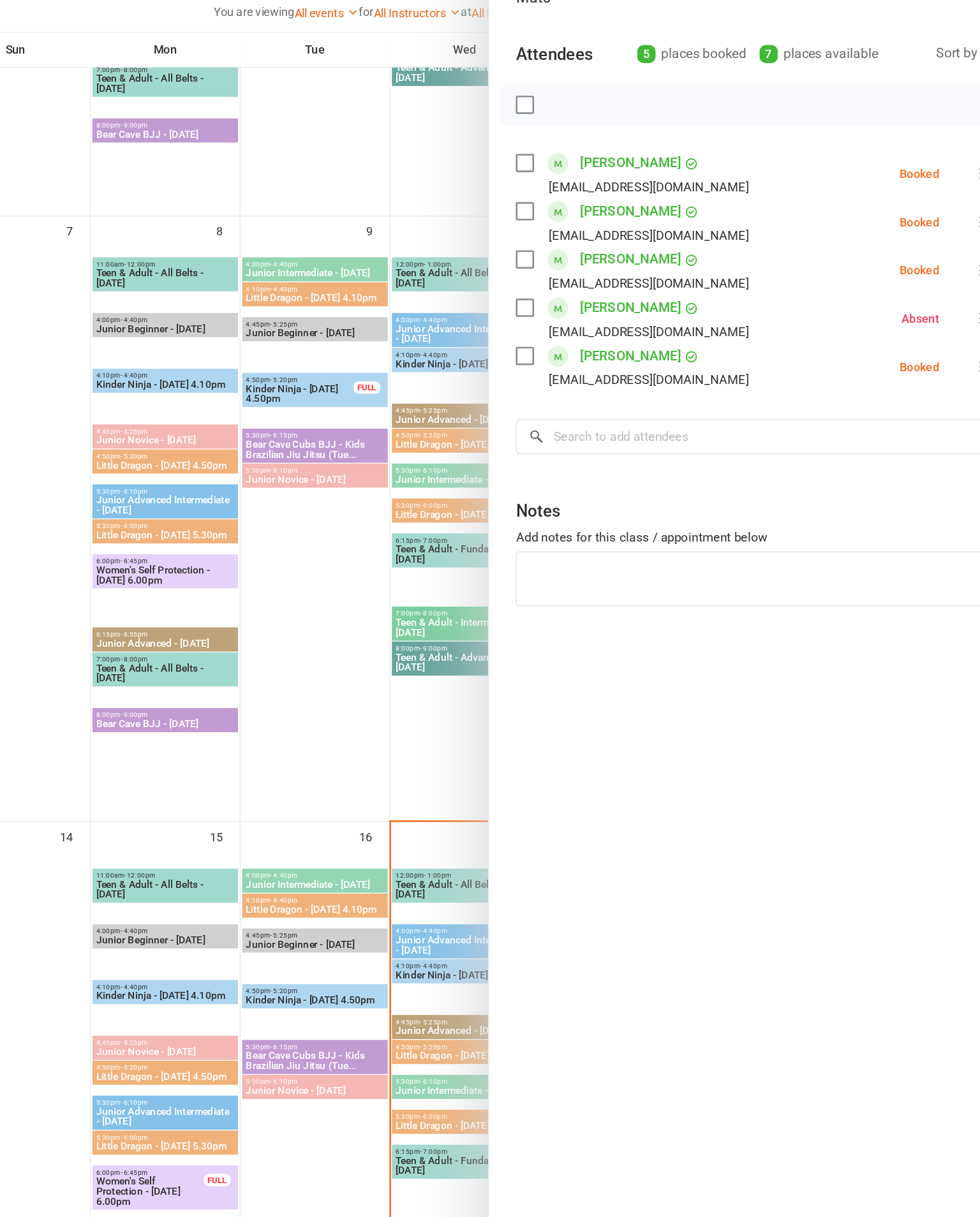
scroll to position [358, 0]
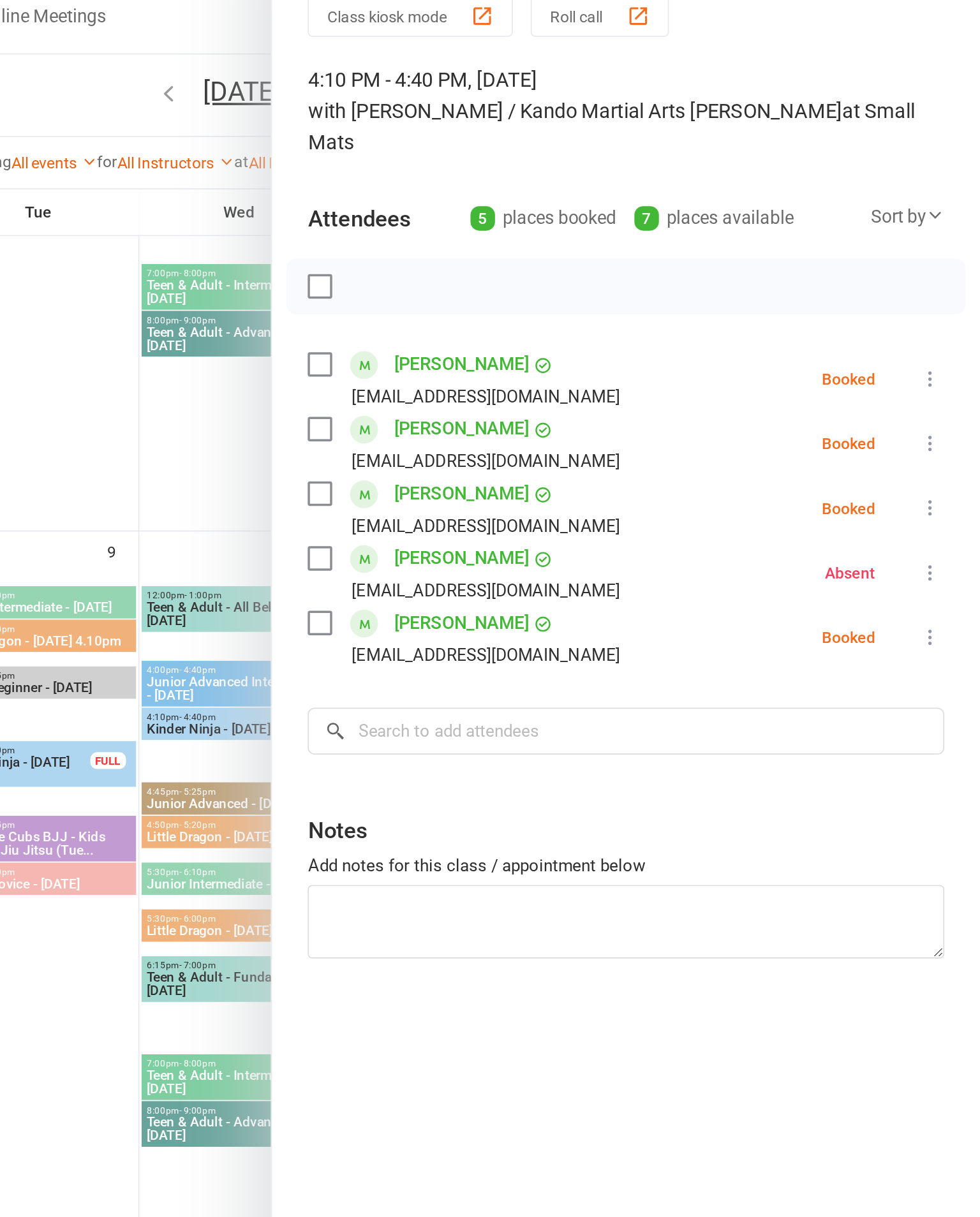
click at [595, 407] on label at bounding box center [601, 413] width 13 height 13
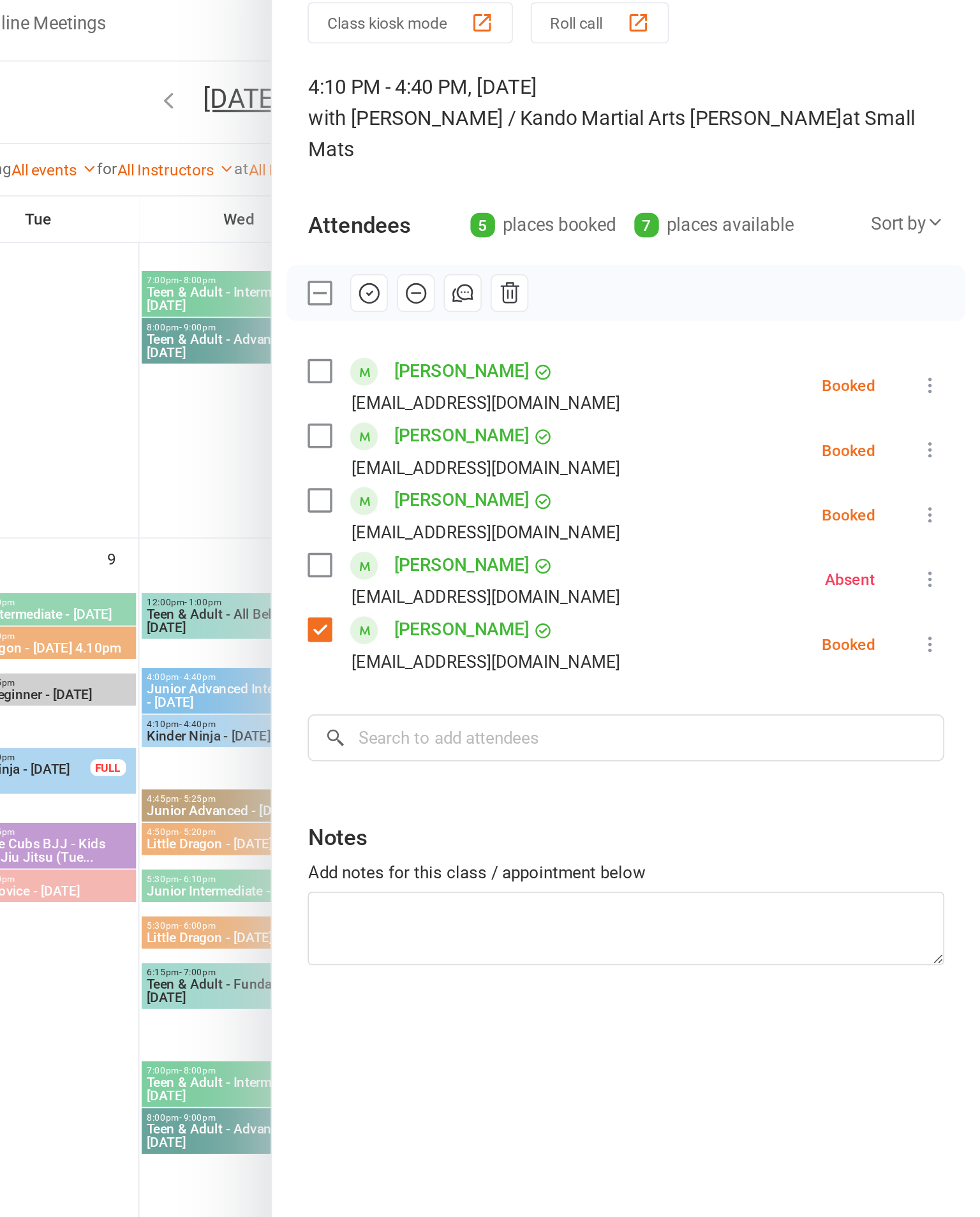
click at [595, 333] on label at bounding box center [601, 339] width 13 height 13
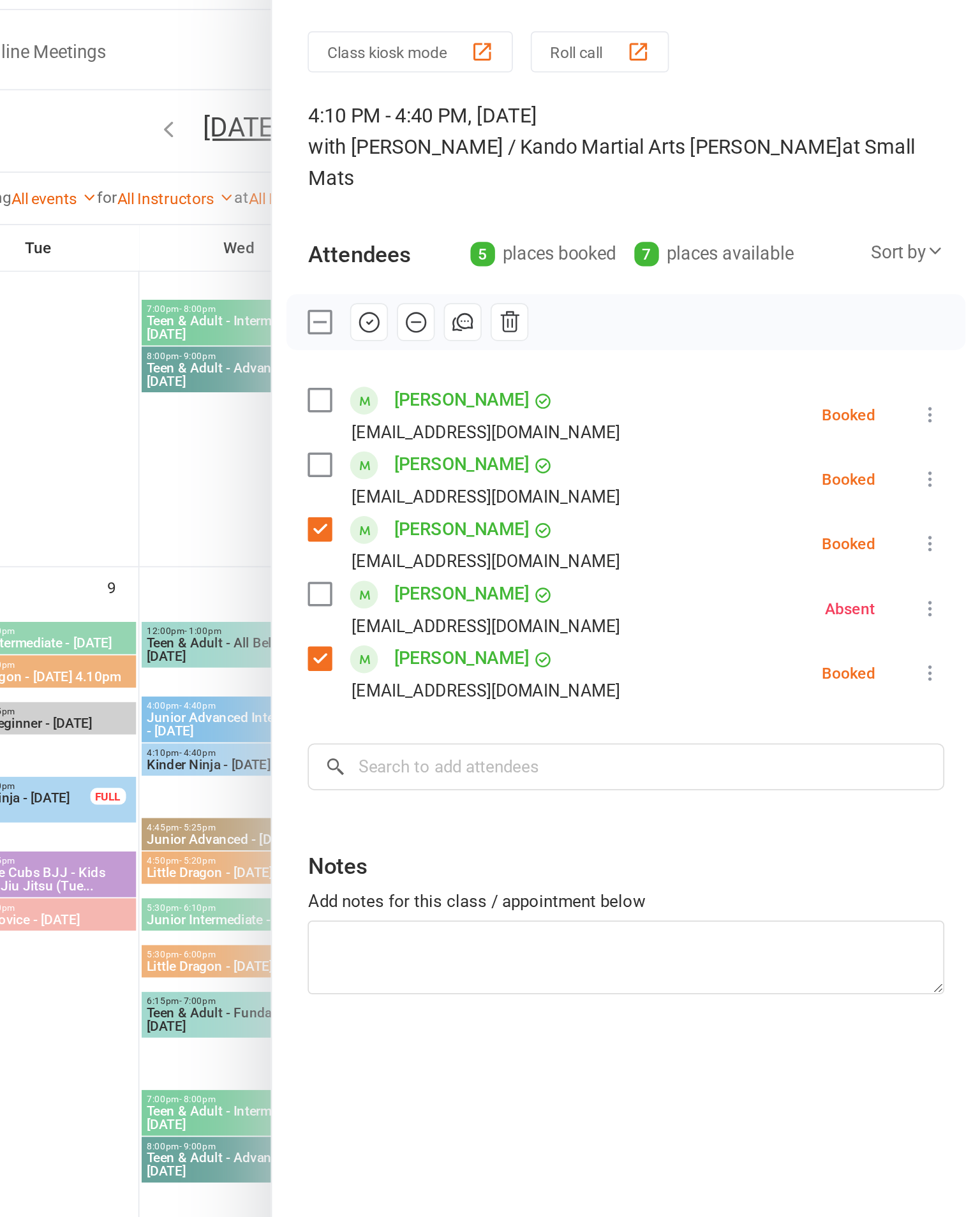
click at [595, 259] on label at bounding box center [601, 265] width 13 height 13
click at [623, 214] on icon "button" at bounding box center [630, 221] width 14 height 14
